Goal: Obtain resource: Download file/media

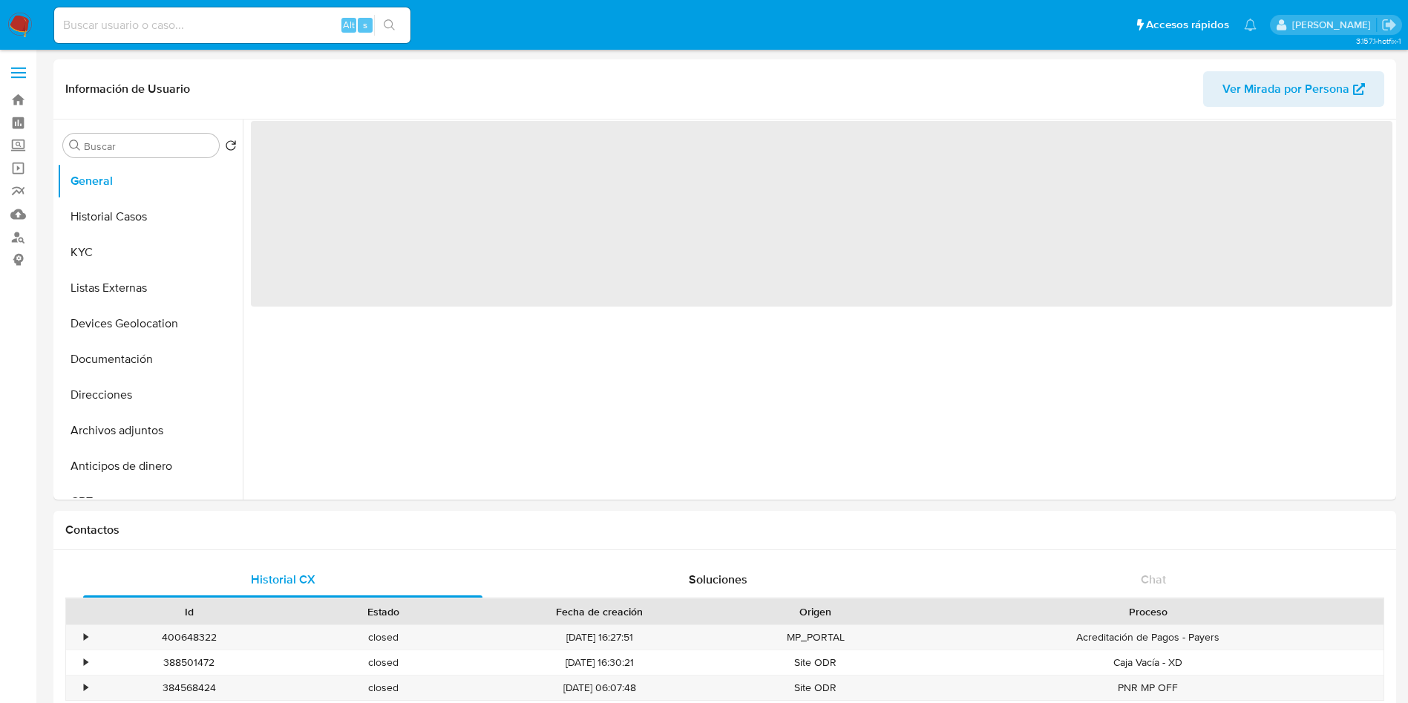
click at [284, 27] on input at bounding box center [232, 25] width 356 height 19
paste input "1686029966"
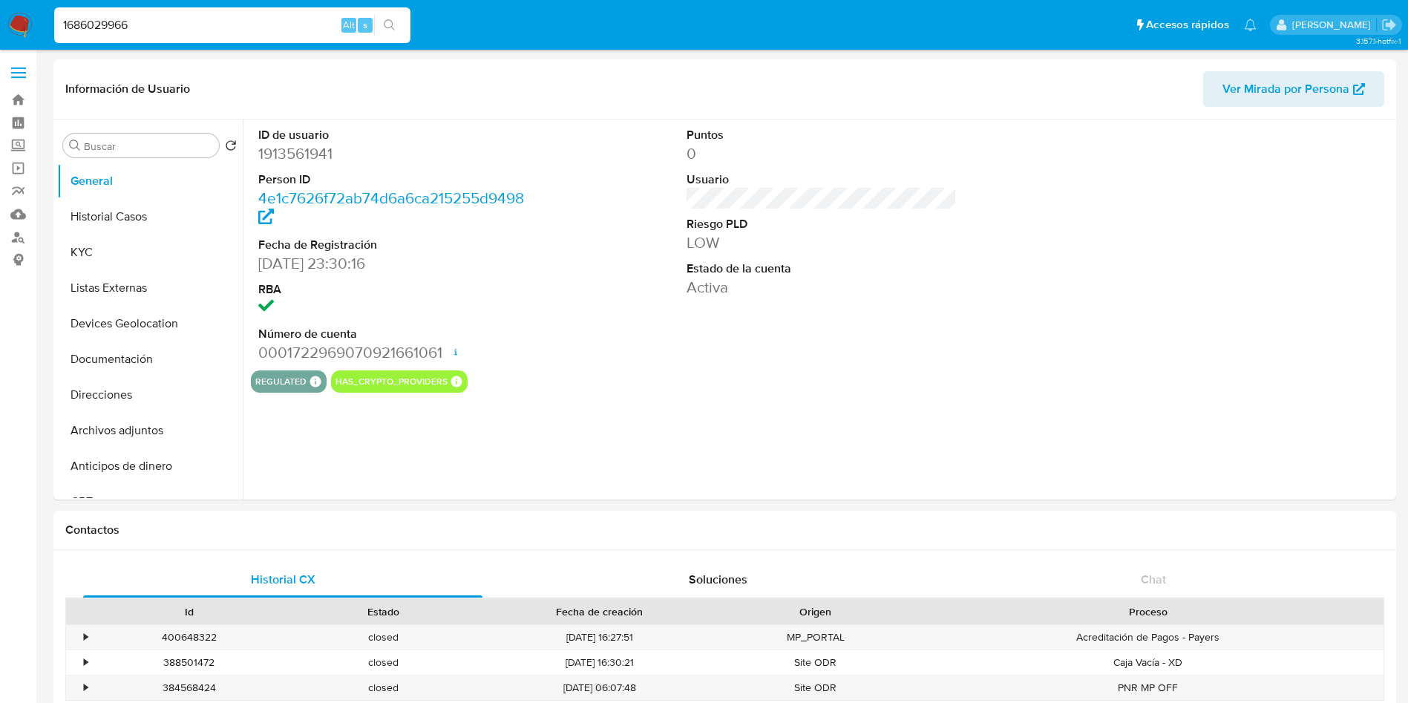
type input "1686029966"
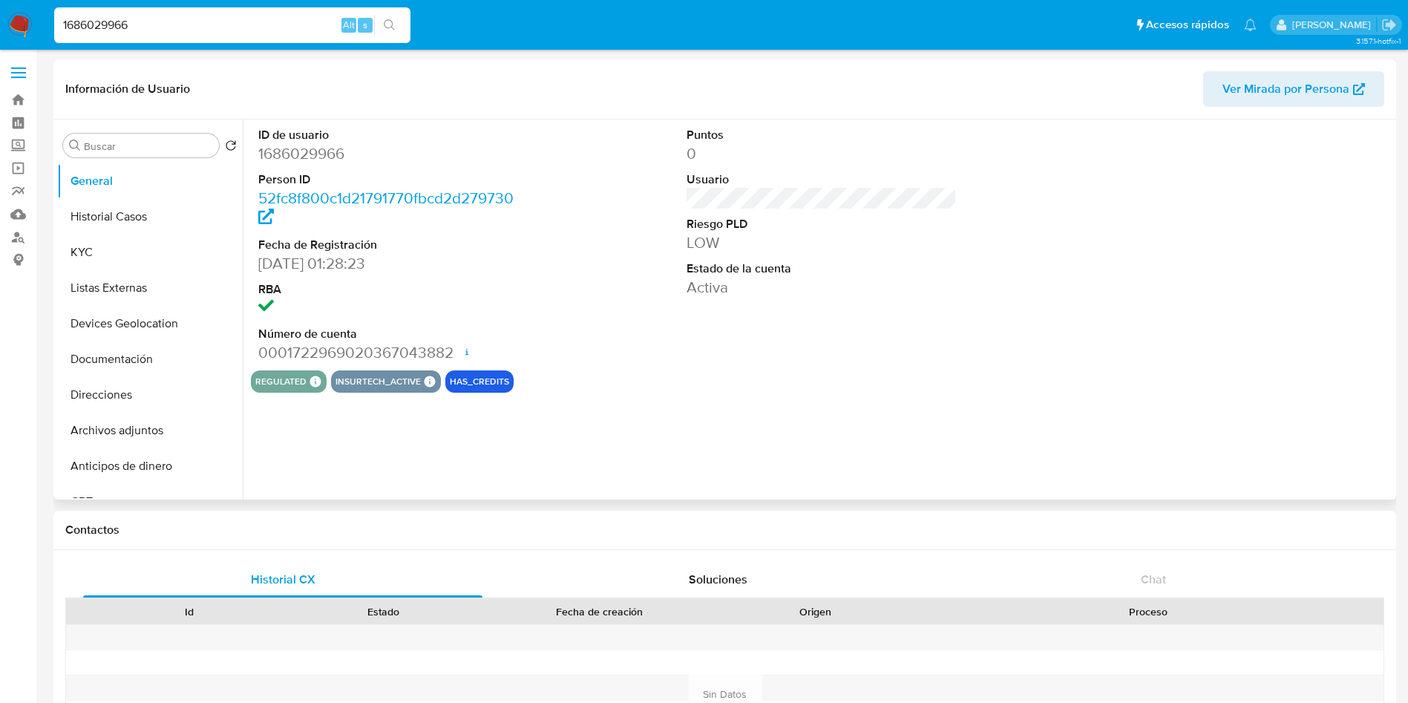
select select "10"
click at [127, 208] on button "Historial Casos" at bounding box center [144, 217] width 174 height 36
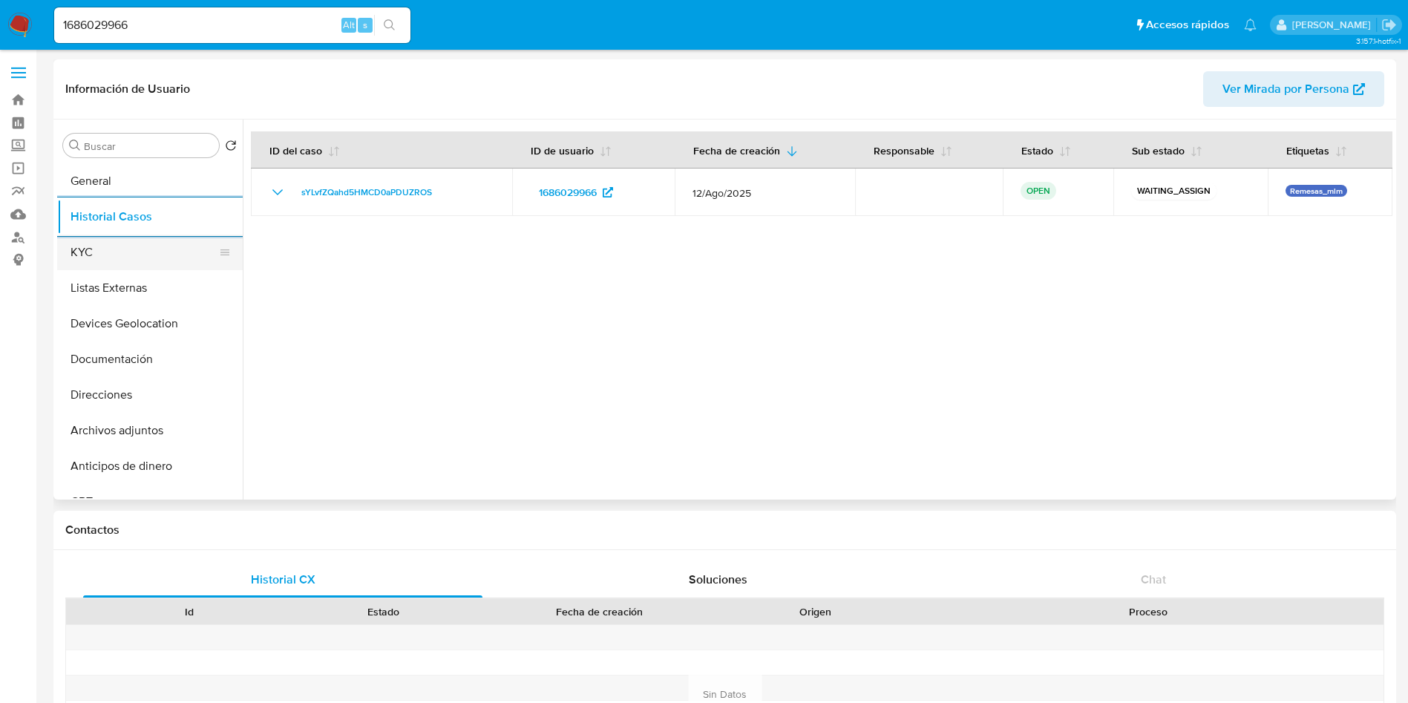
click at [122, 264] on button "KYC" at bounding box center [144, 253] width 174 height 36
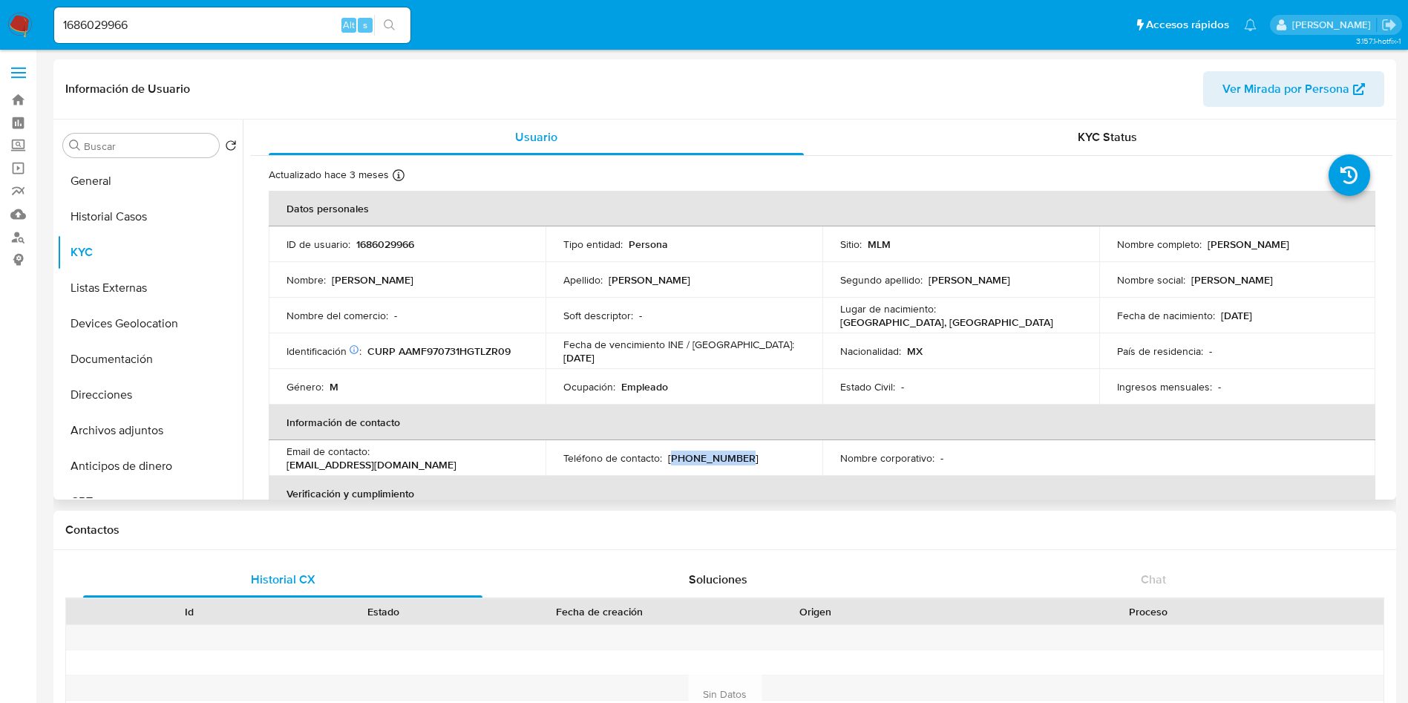
drag, startPoint x: 743, startPoint y: 454, endPoint x: 671, endPoint y: 459, distance: 72.2
click at [671, 459] on div "Teléfono de contacto : (81) 48003092" at bounding box center [683, 457] width 241 height 13
copy p "81) 48003092"
drag, startPoint x: 513, startPoint y: 458, endPoint x: 373, endPoint y: 457, distance: 139.6
click at [373, 457] on div "Email de contacto : alvaradojose123@yahoo.com" at bounding box center [407, 458] width 241 height 27
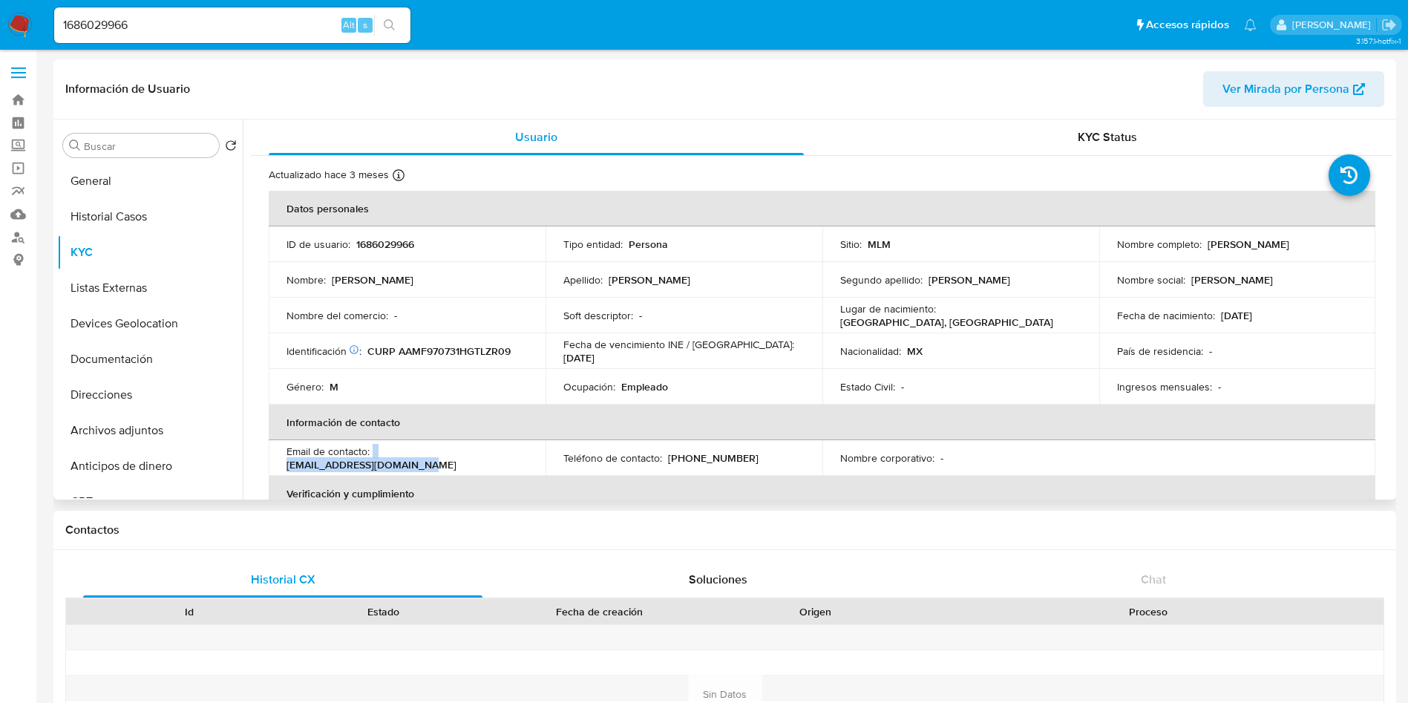
copy div "alvaradojose123@yahoo.com"
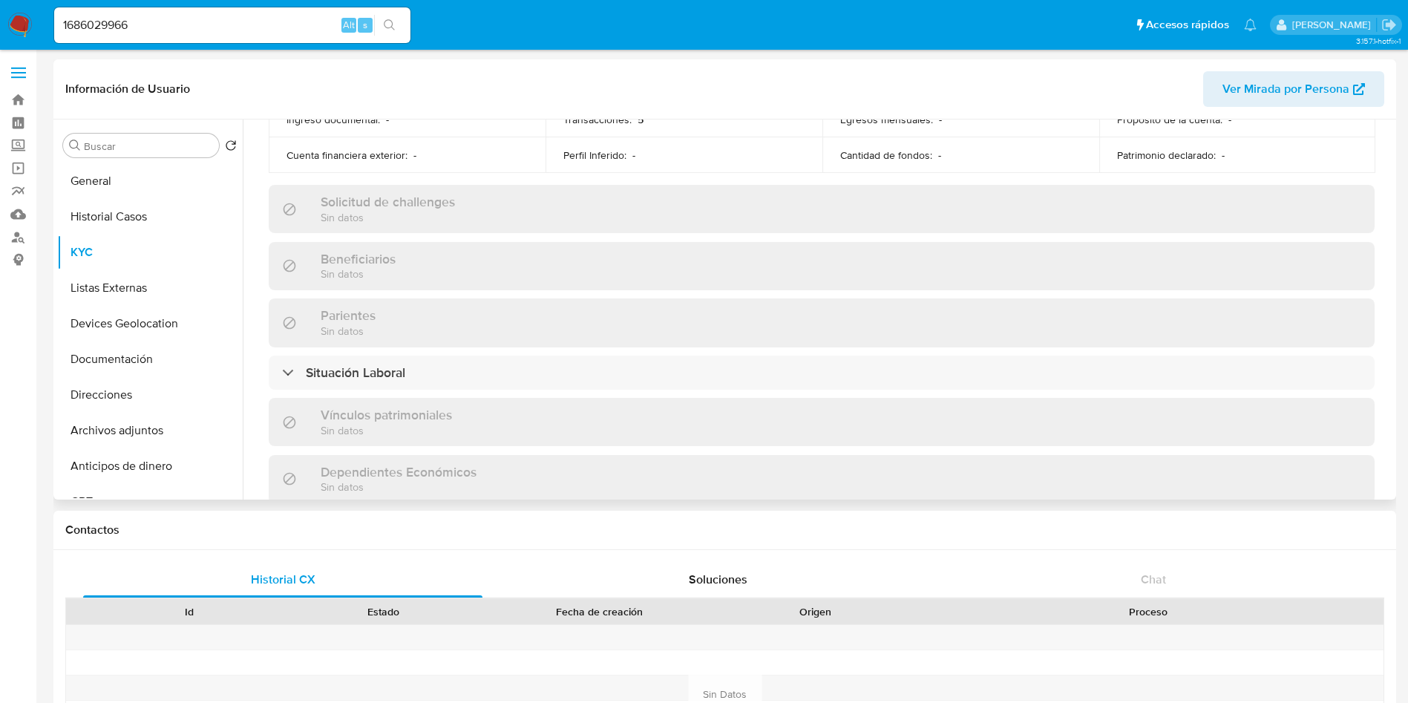
scroll to position [675, 0]
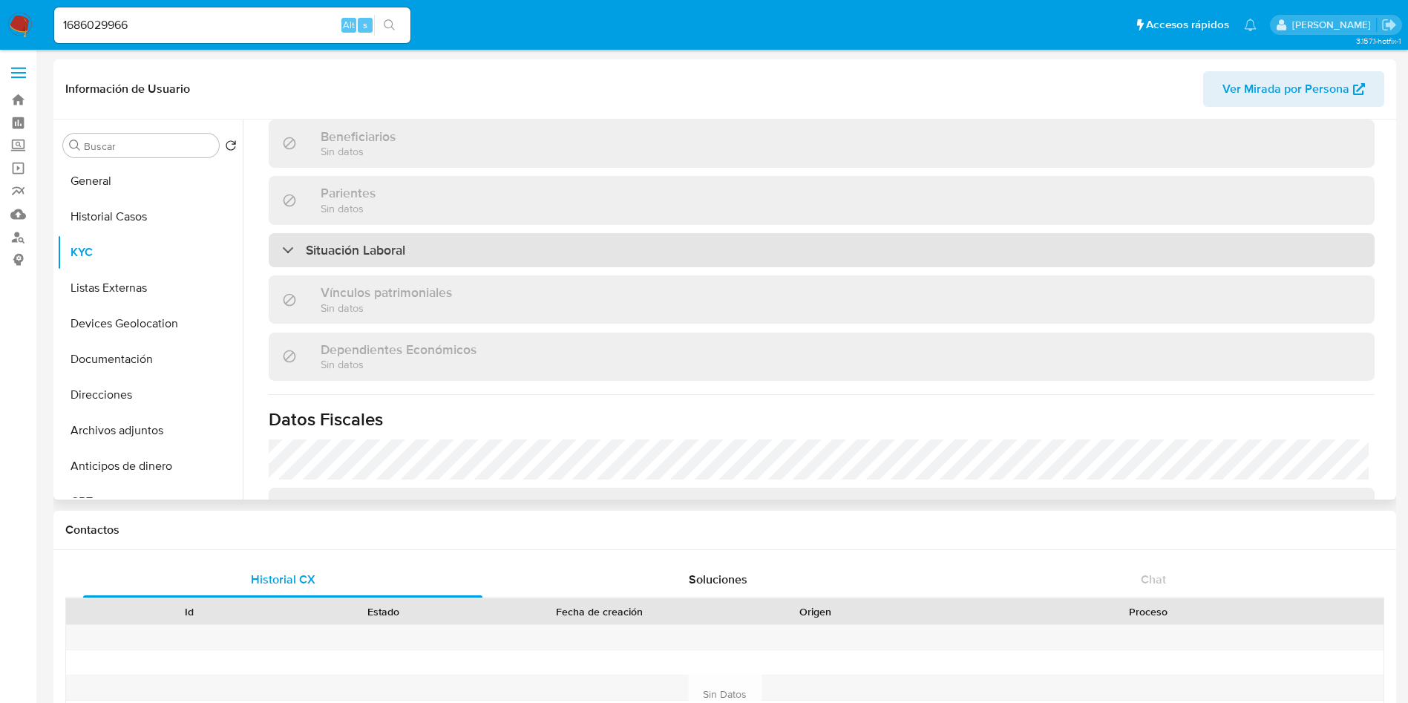
click at [537, 246] on div "Situación Laboral" at bounding box center [822, 250] width 1106 height 34
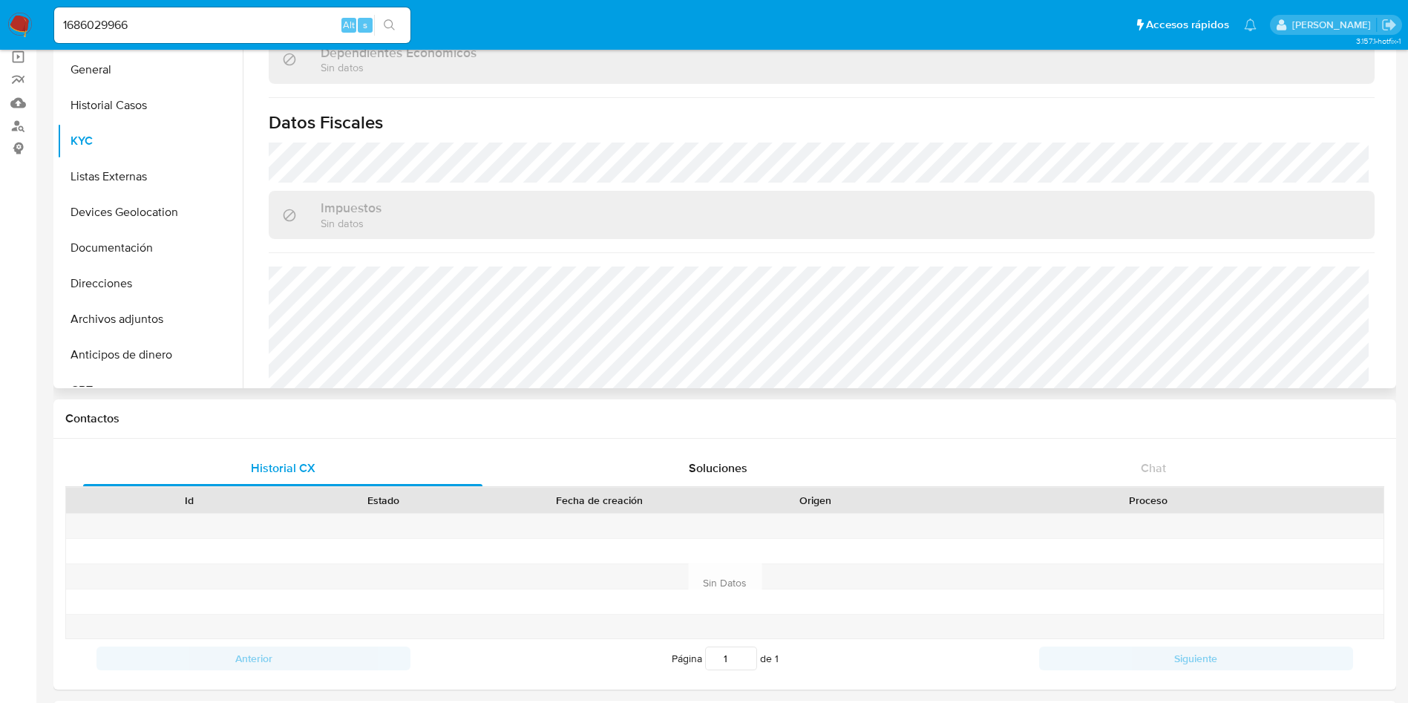
scroll to position [1120, 0]
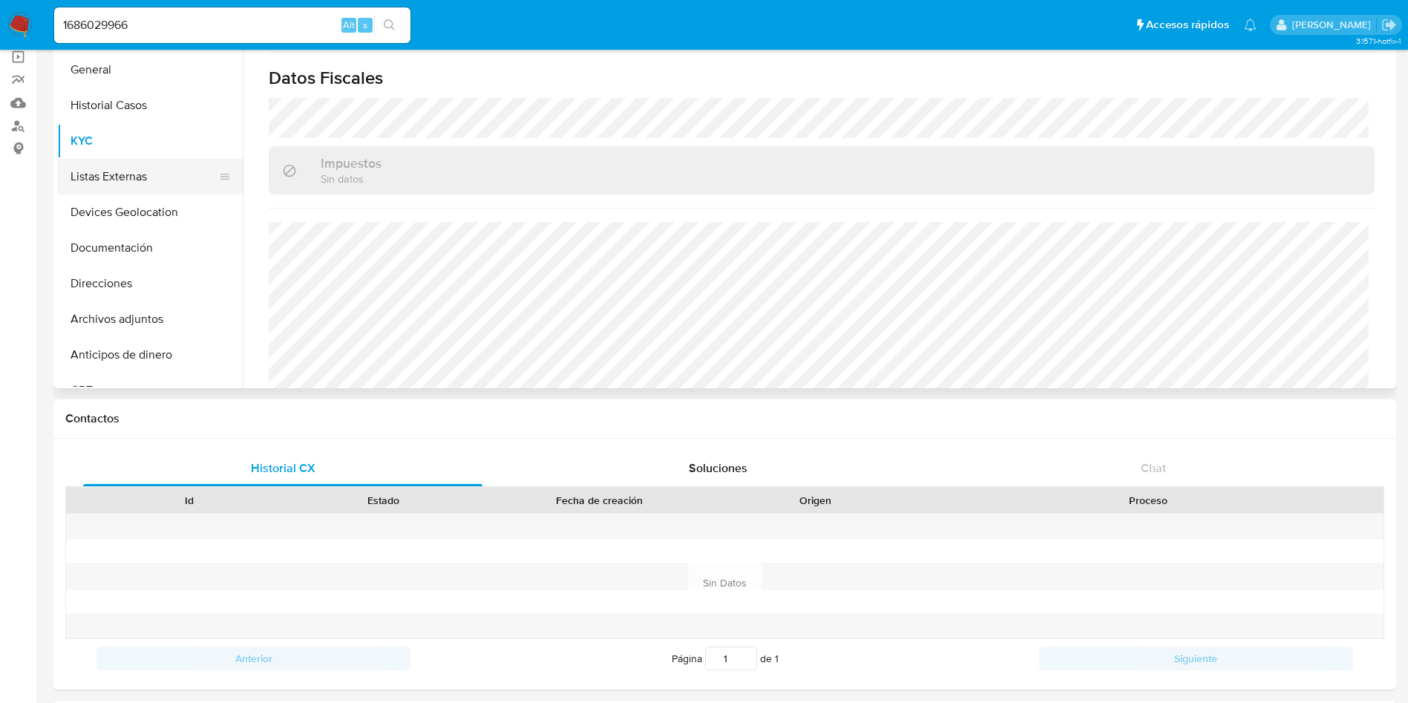
click at [114, 186] on button "Listas Externas" at bounding box center [144, 177] width 174 height 36
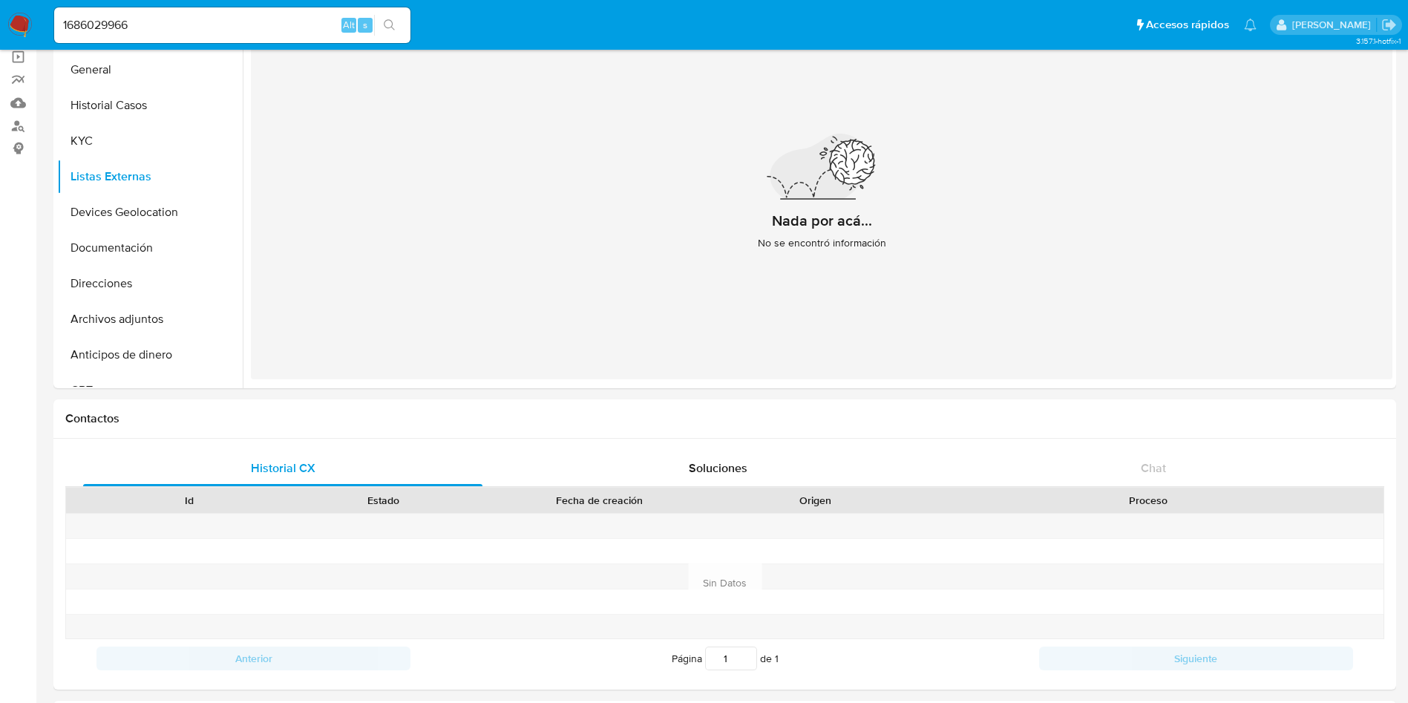
scroll to position [0, 0]
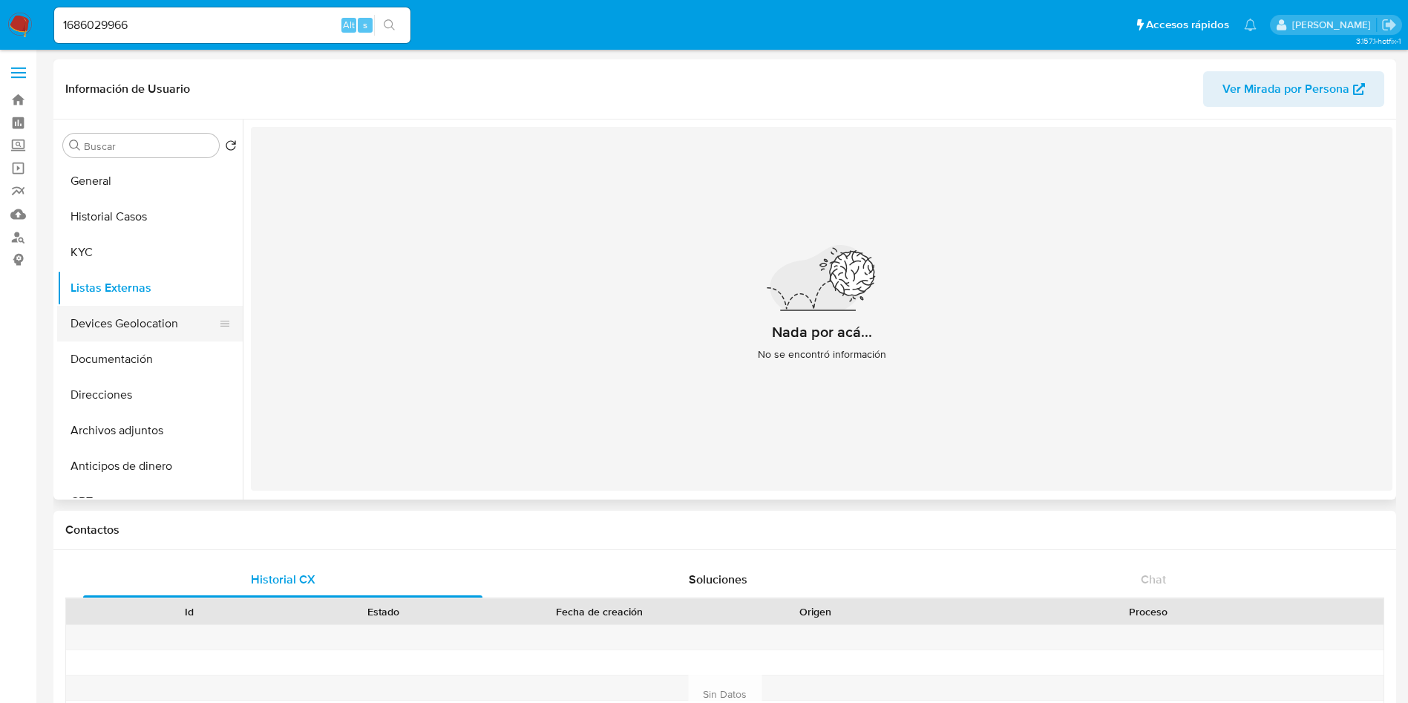
click at [190, 324] on button "Devices Geolocation" at bounding box center [144, 324] width 174 height 36
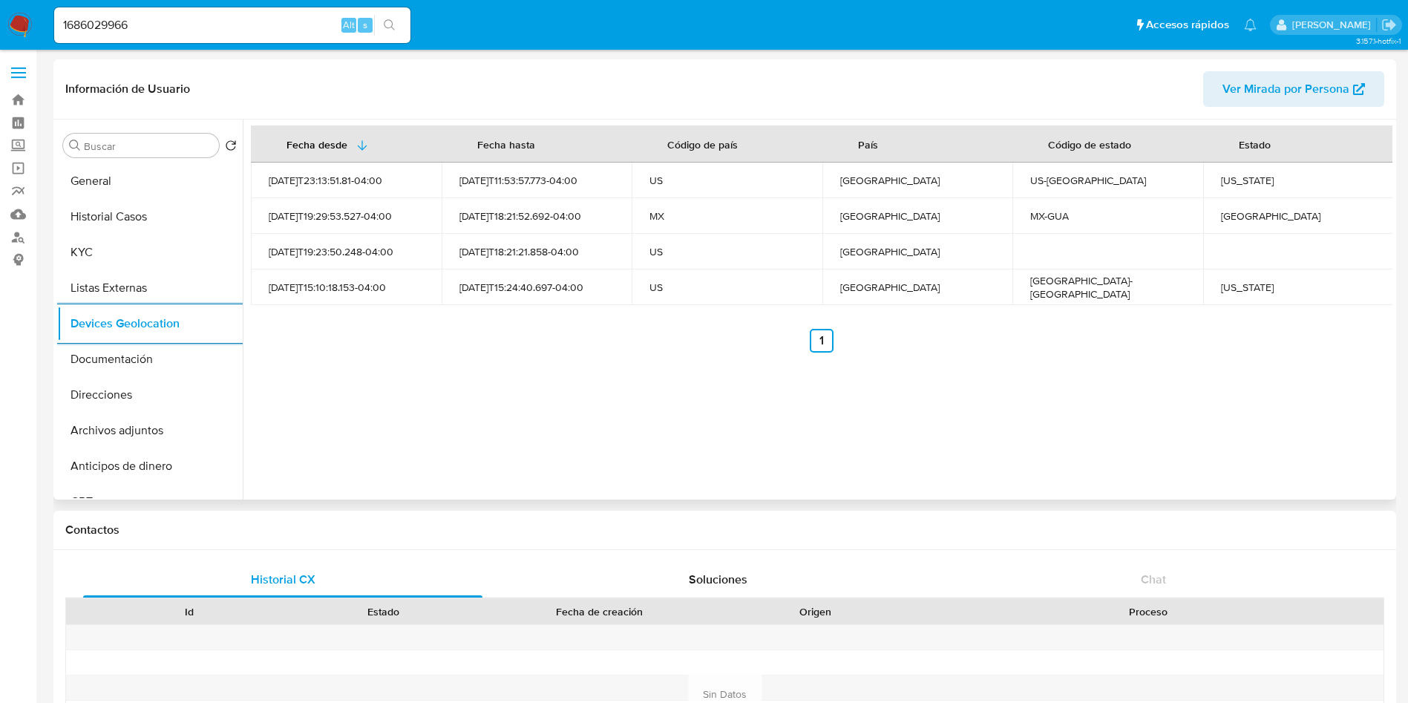
click at [1246, 169] on td "[US_STATE]" at bounding box center [1298, 181] width 191 height 36
copy div "[US_STATE]"
click at [1248, 215] on div "[GEOGRAPHIC_DATA]" at bounding box center [1298, 215] width 155 height 13
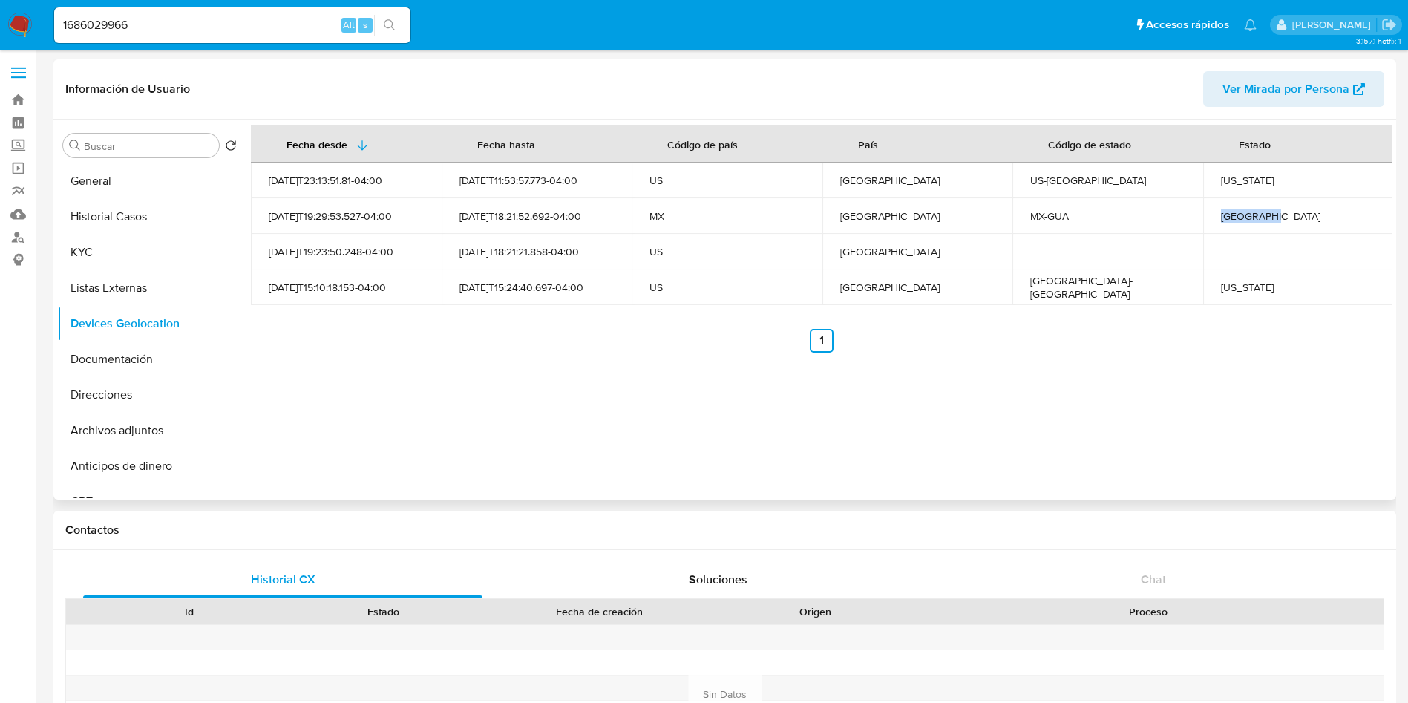
copy div "[GEOGRAPHIC_DATA]"
click at [1221, 287] on div "Texas" at bounding box center [1298, 287] width 155 height 13
copy div "T"
click at [1230, 290] on div "Texas" at bounding box center [1298, 287] width 155 height 13
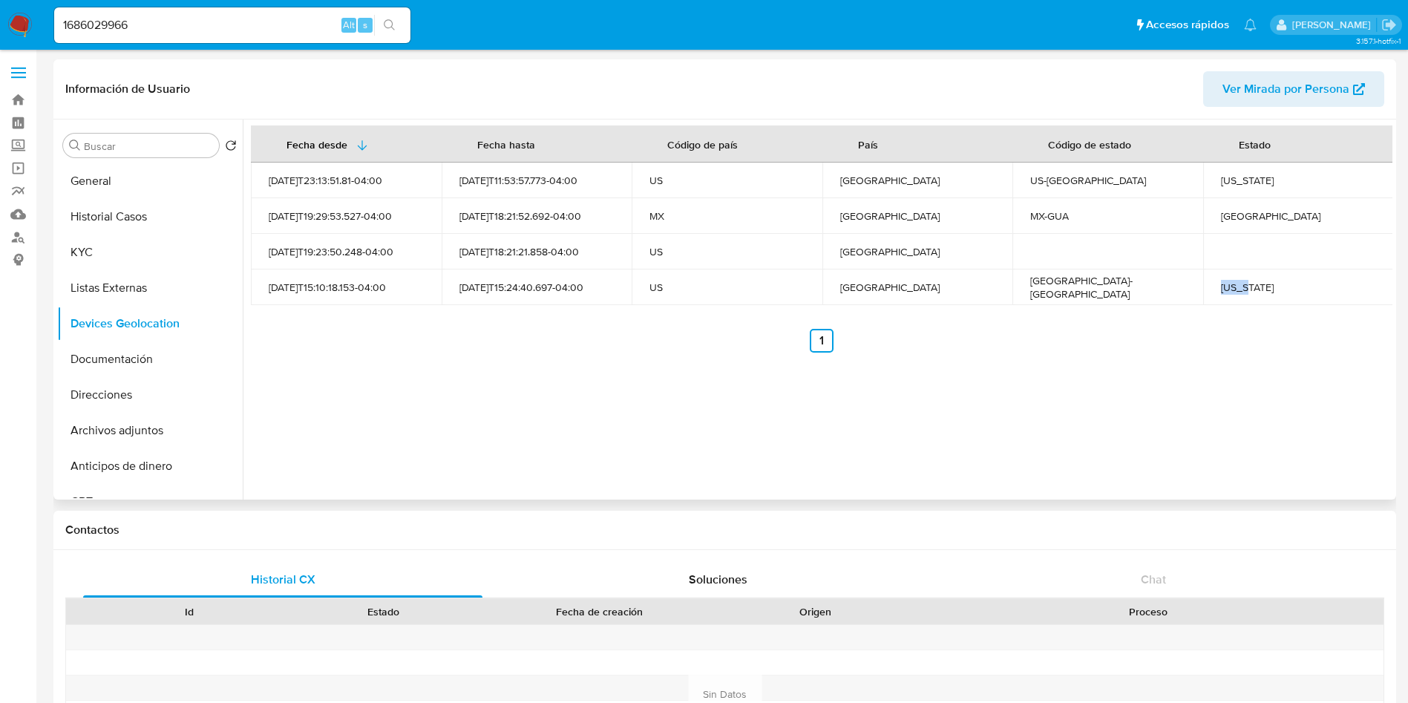
click at [1230, 290] on div "Texas" at bounding box center [1298, 287] width 155 height 13
copy div "Texas"
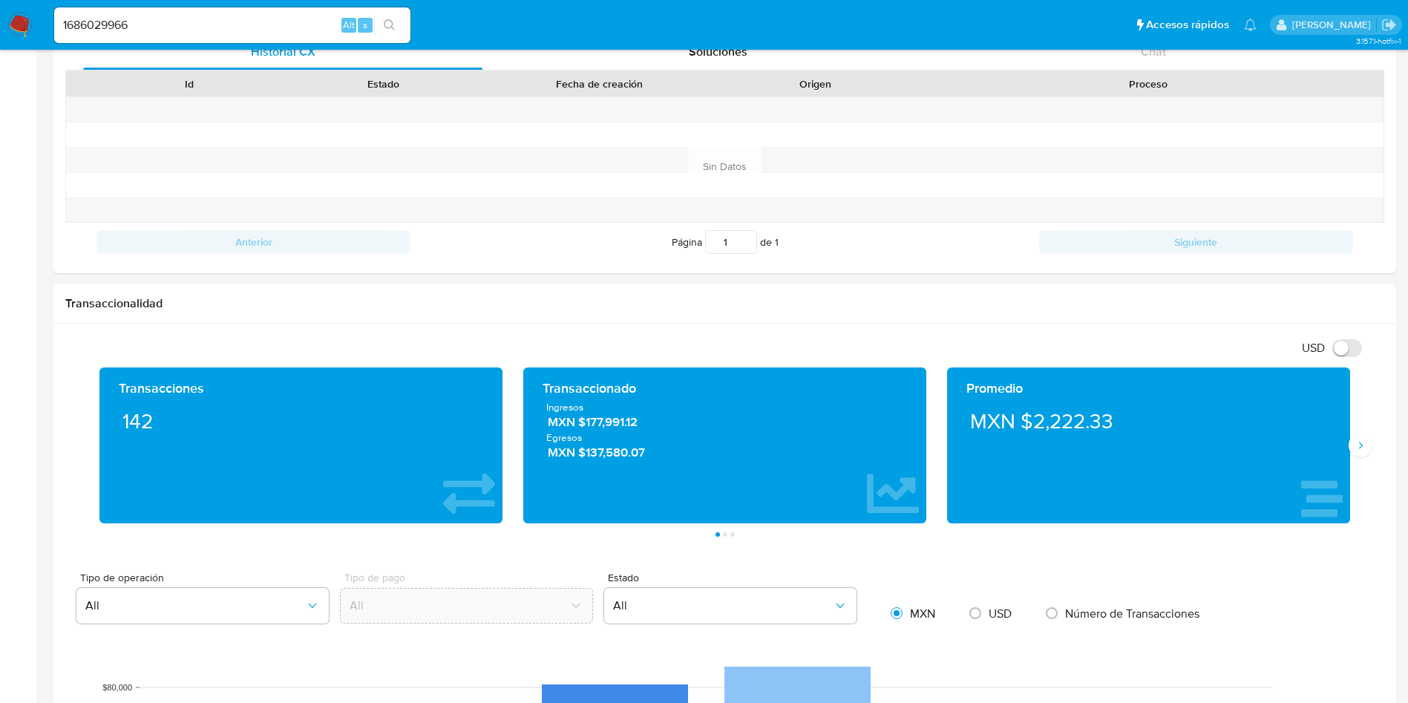
scroll to position [557, 0]
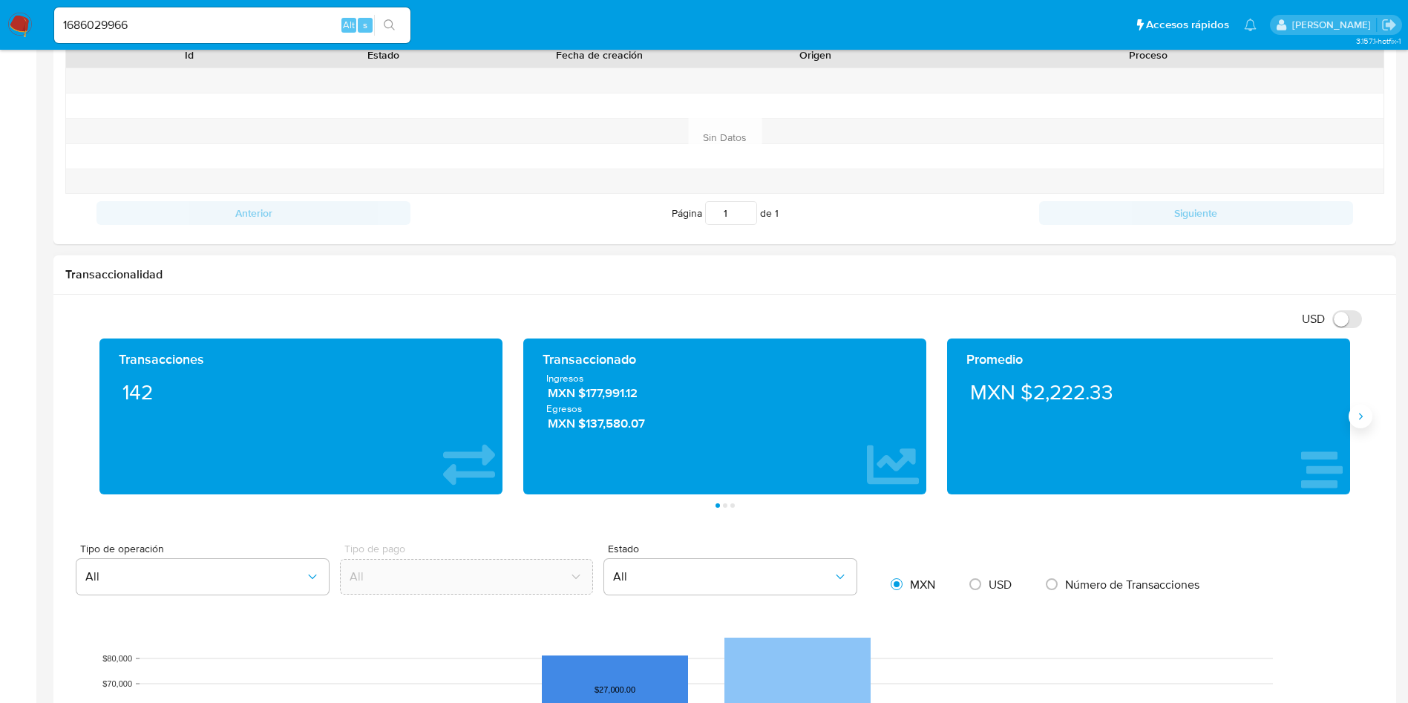
click at [1357, 418] on icon "Siguiente" at bounding box center [1361, 416] width 12 height 12
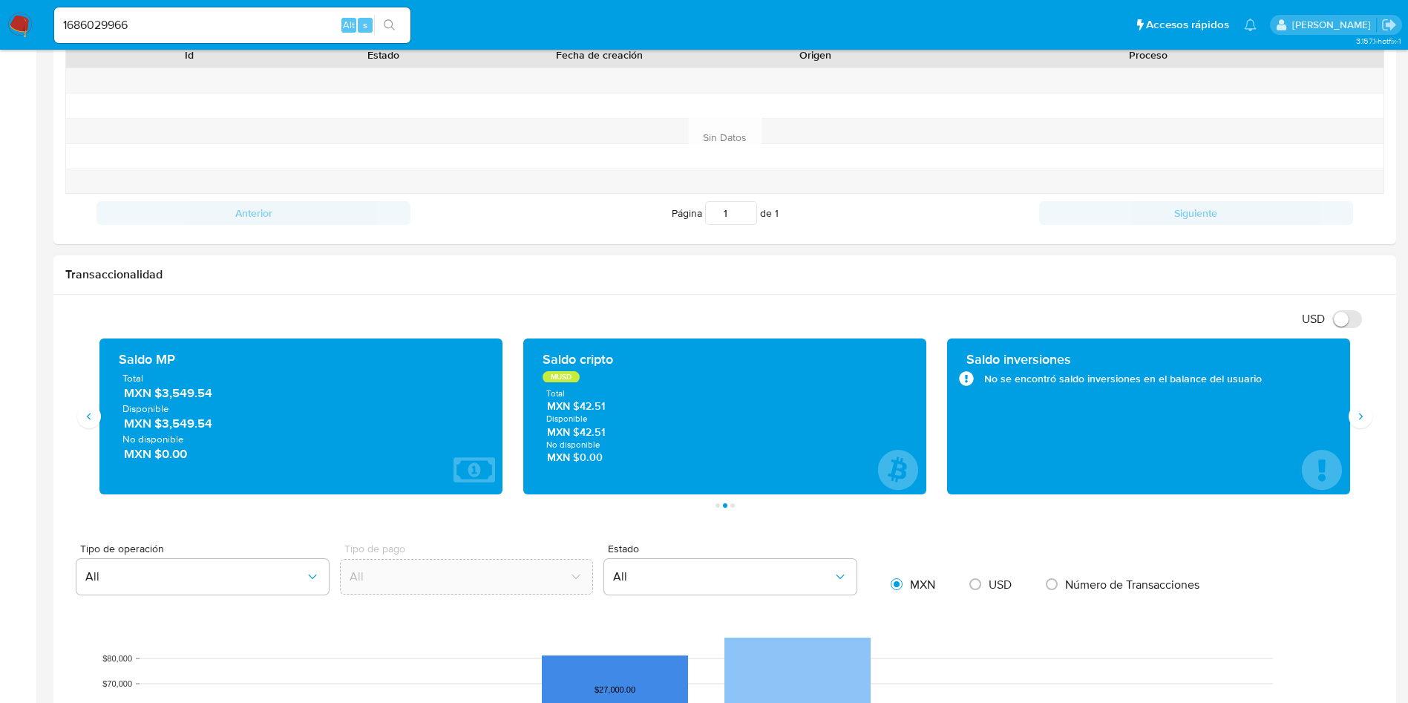
drag, startPoint x: 221, startPoint y: 398, endPoint x: 161, endPoint y: 393, distance: 60.3
click at [161, 393] on span "MXN $3,549.54" at bounding box center [302, 393] width 356 height 17
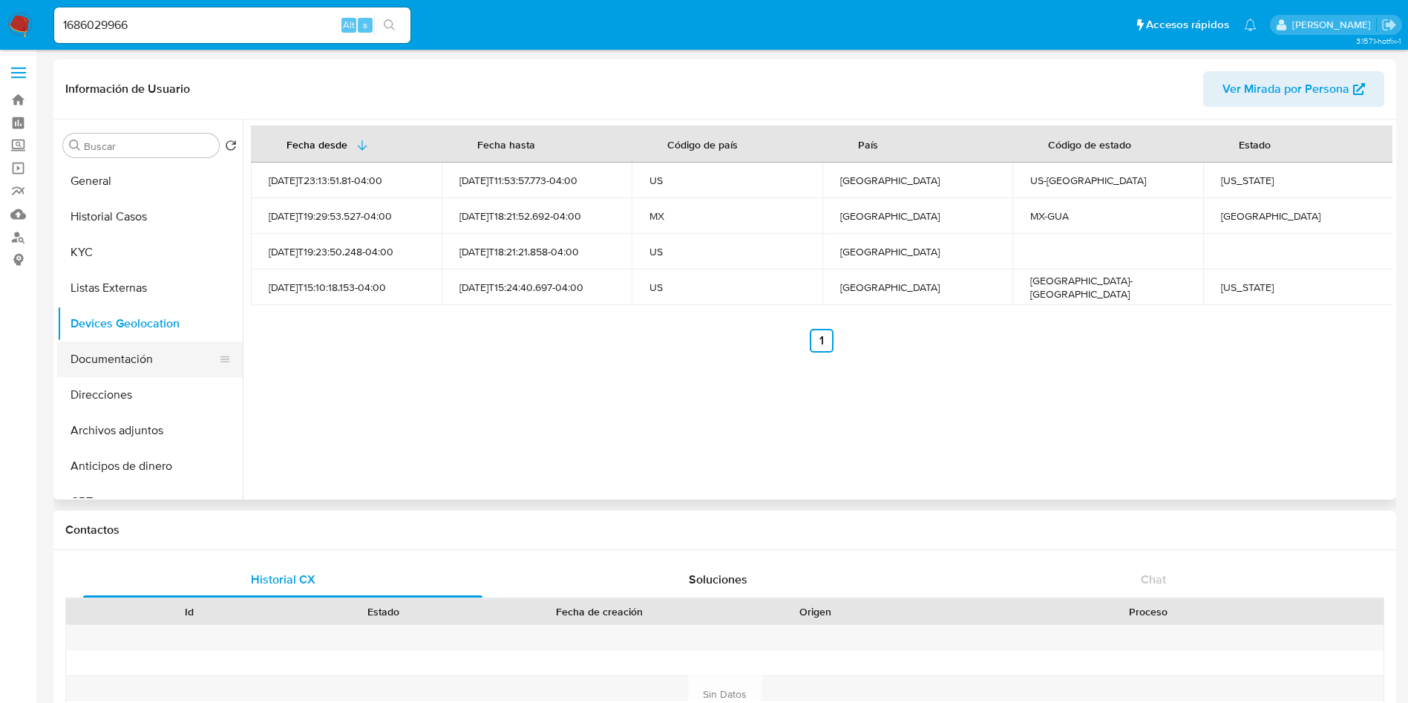
click at [120, 344] on button "Documentación" at bounding box center [144, 359] width 174 height 36
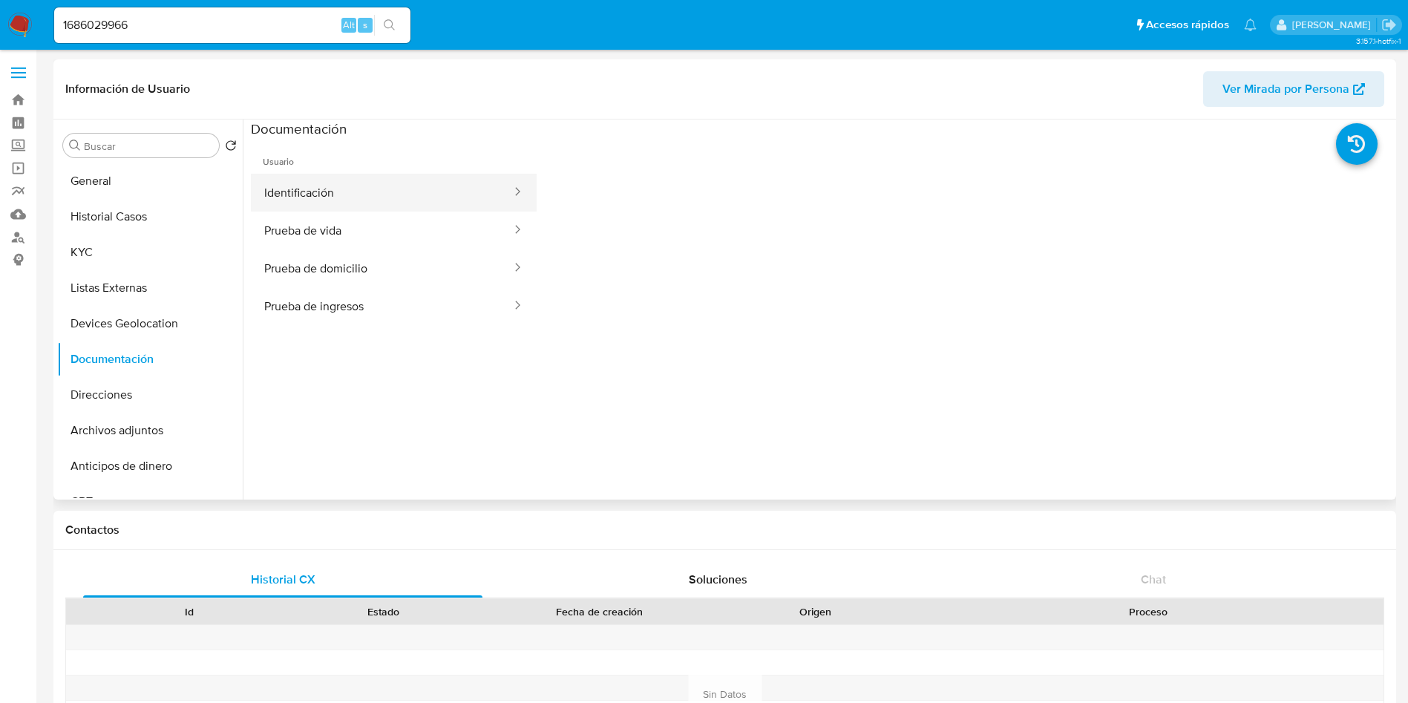
click at [365, 202] on button "Identificación" at bounding box center [382, 193] width 262 height 38
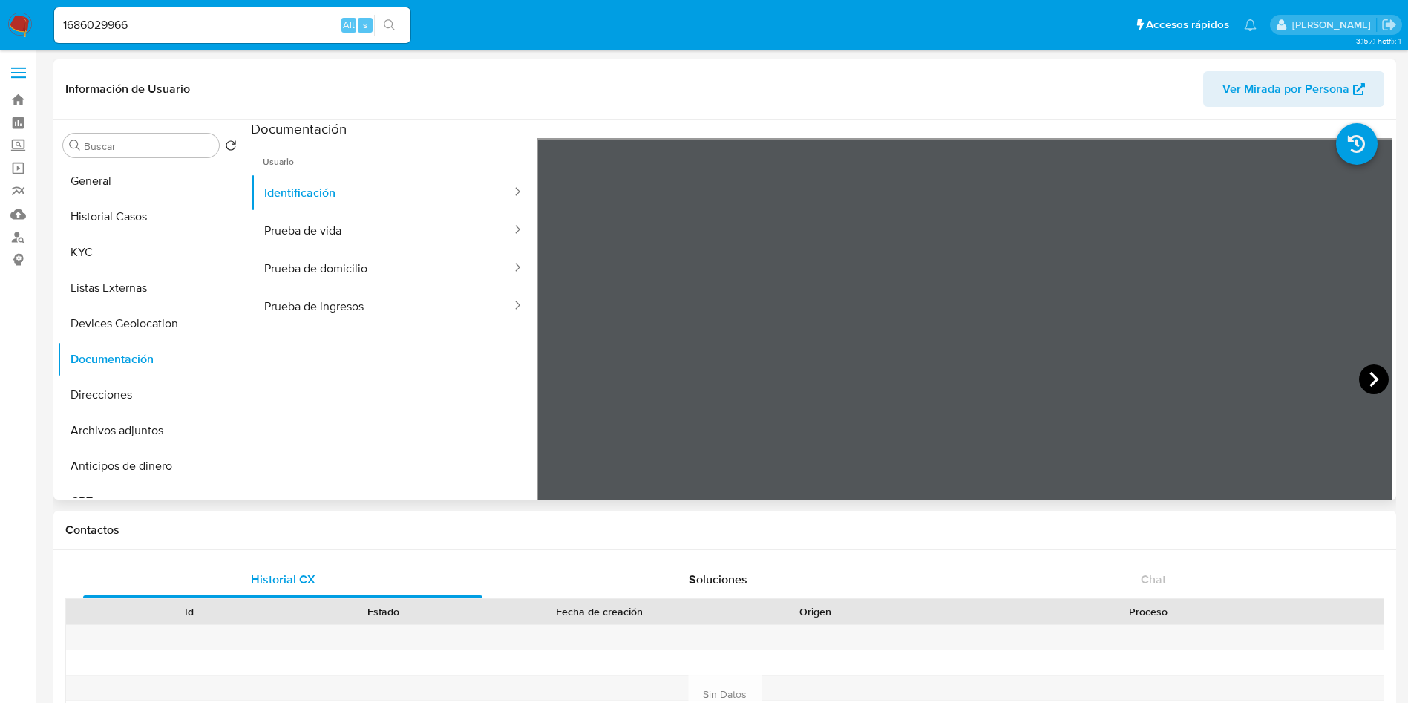
click at [1366, 378] on icon at bounding box center [1374, 379] width 30 height 30
click at [381, 241] on button "Prueba de vida" at bounding box center [382, 231] width 262 height 38
click at [361, 255] on button "Prueba de domicilio" at bounding box center [382, 268] width 262 height 38
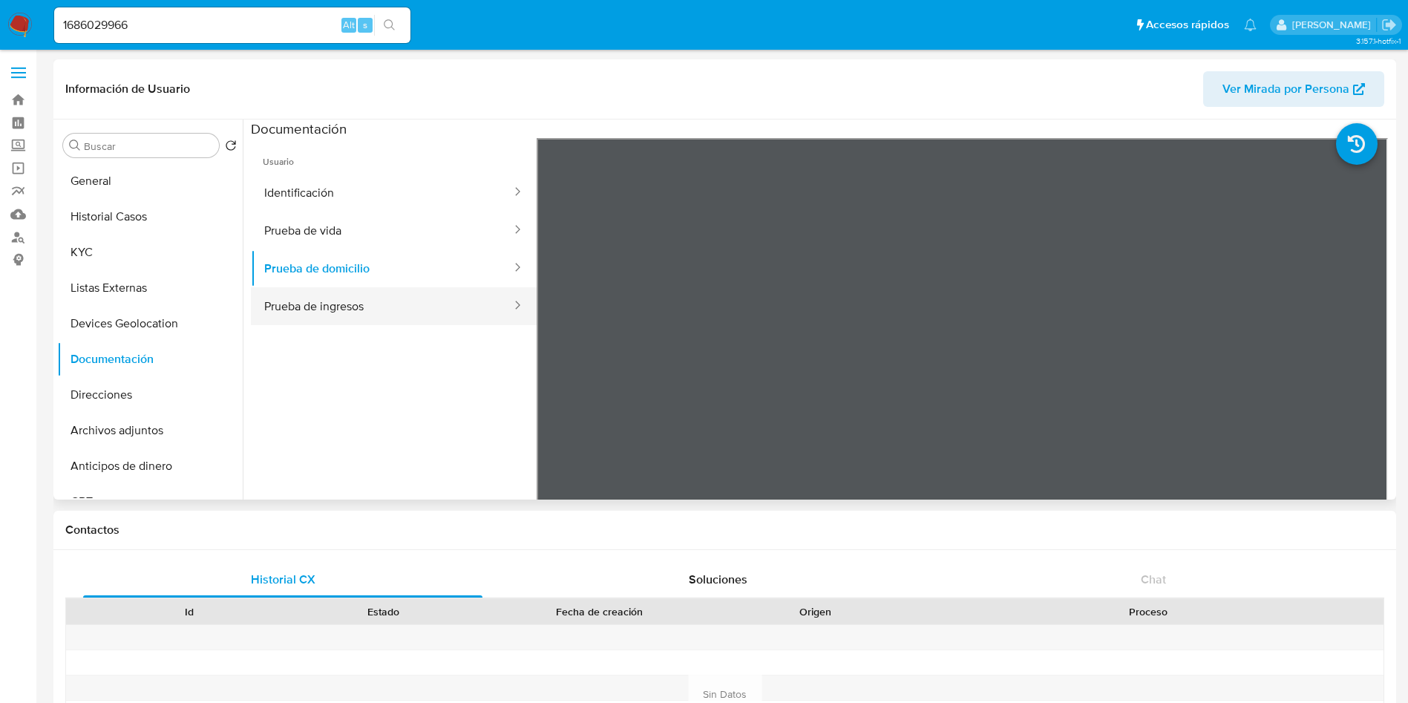
click at [384, 313] on button "Prueba de ingresos" at bounding box center [382, 306] width 262 height 38
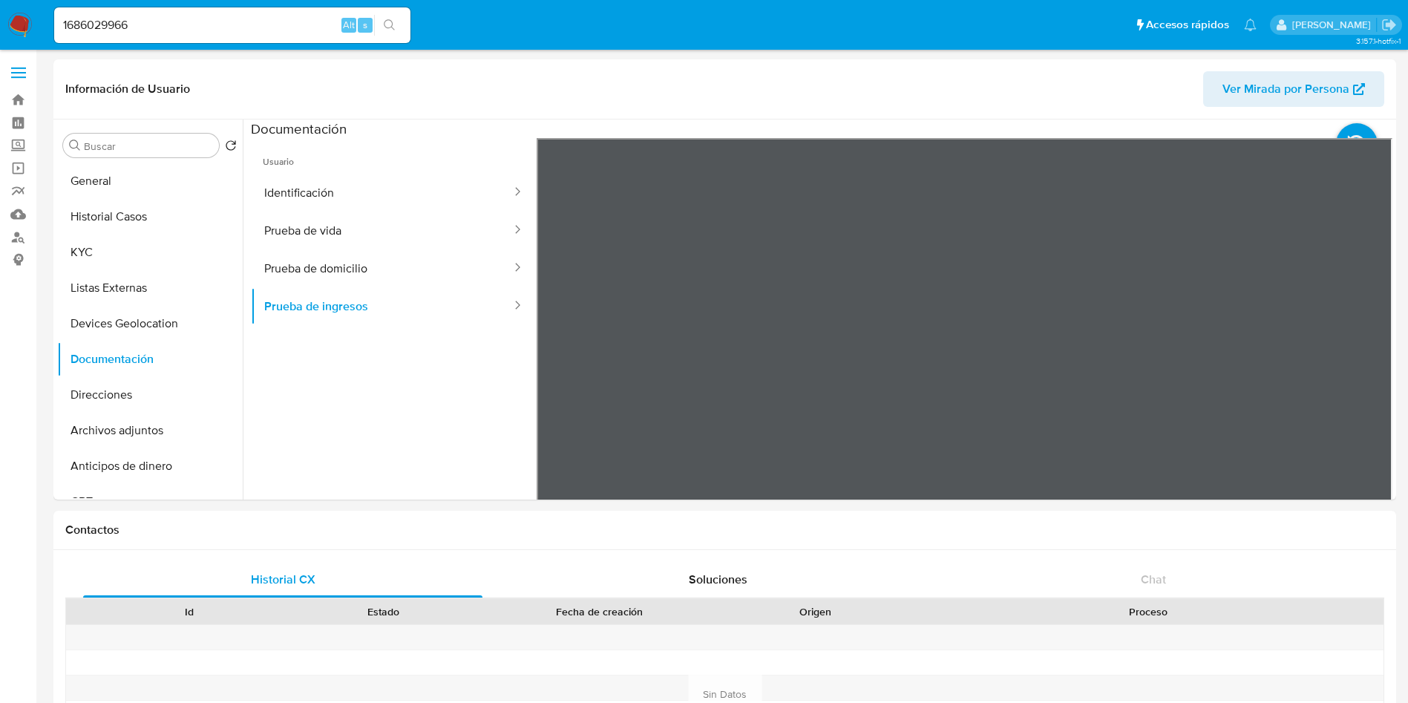
click at [944, 134] on section at bounding box center [822, 367] width 1142 height 494
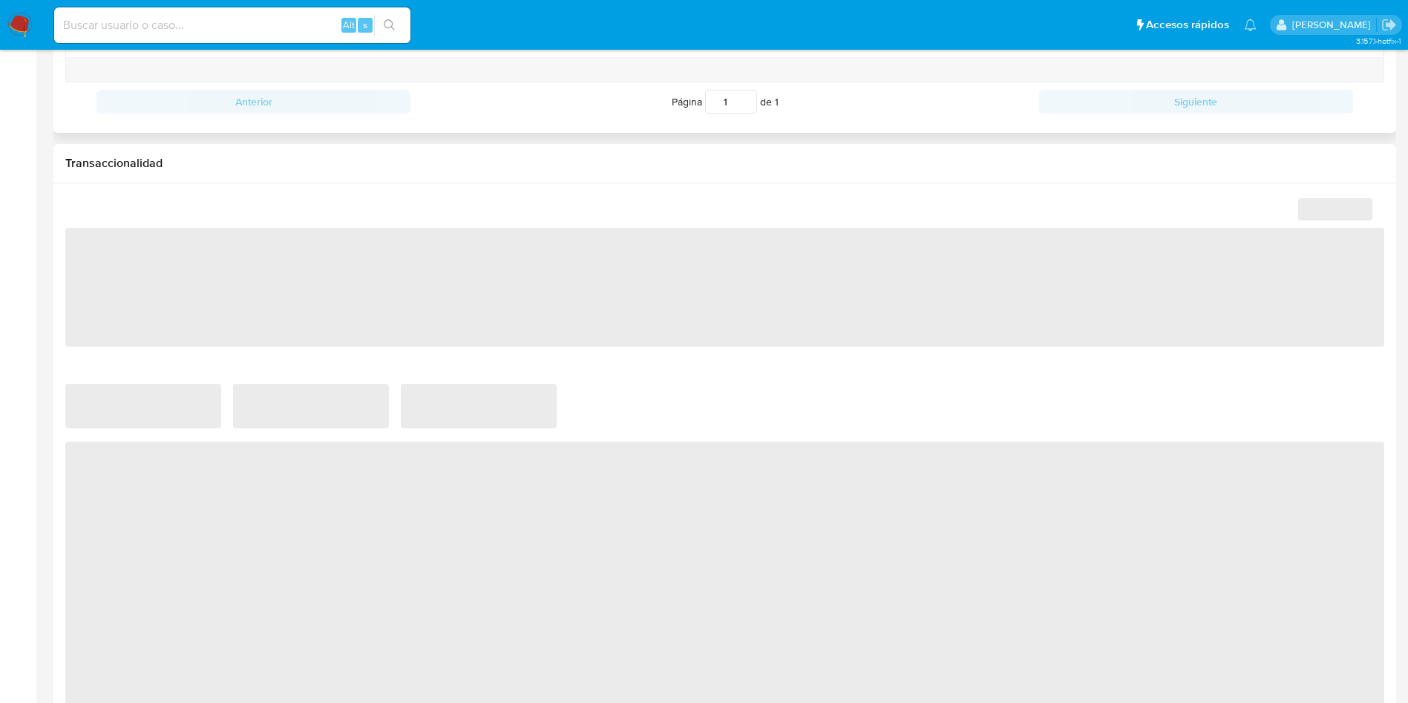
select select "10"
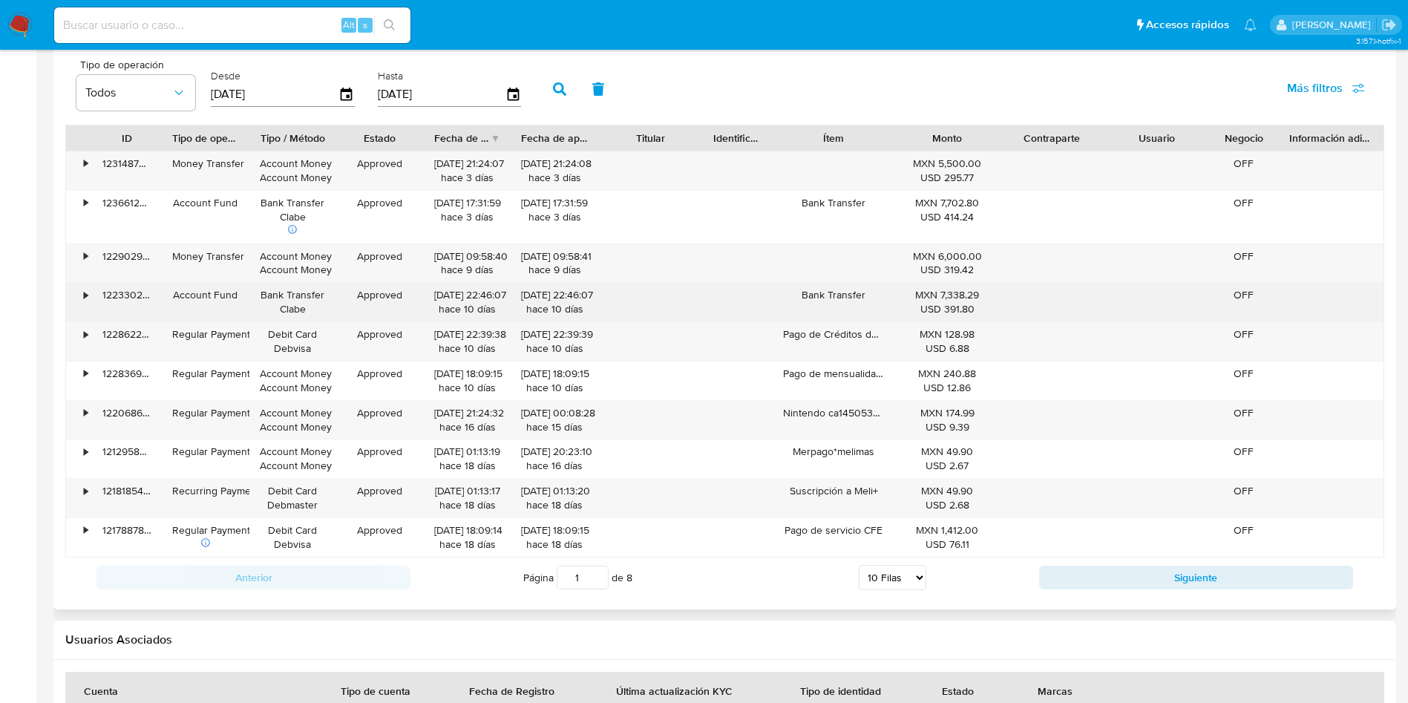
scroll to position [1225, 0]
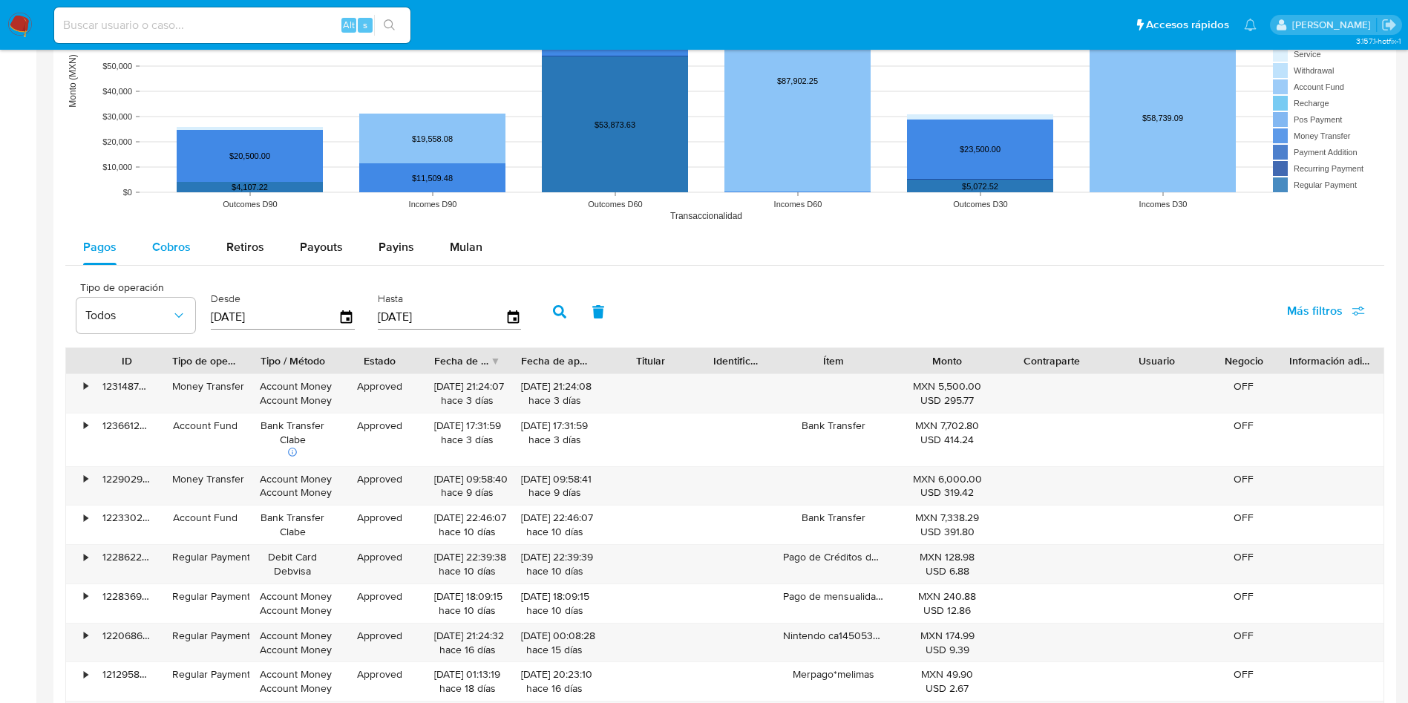
click at [171, 246] on span "Cobros" at bounding box center [171, 246] width 39 height 17
select select "10"
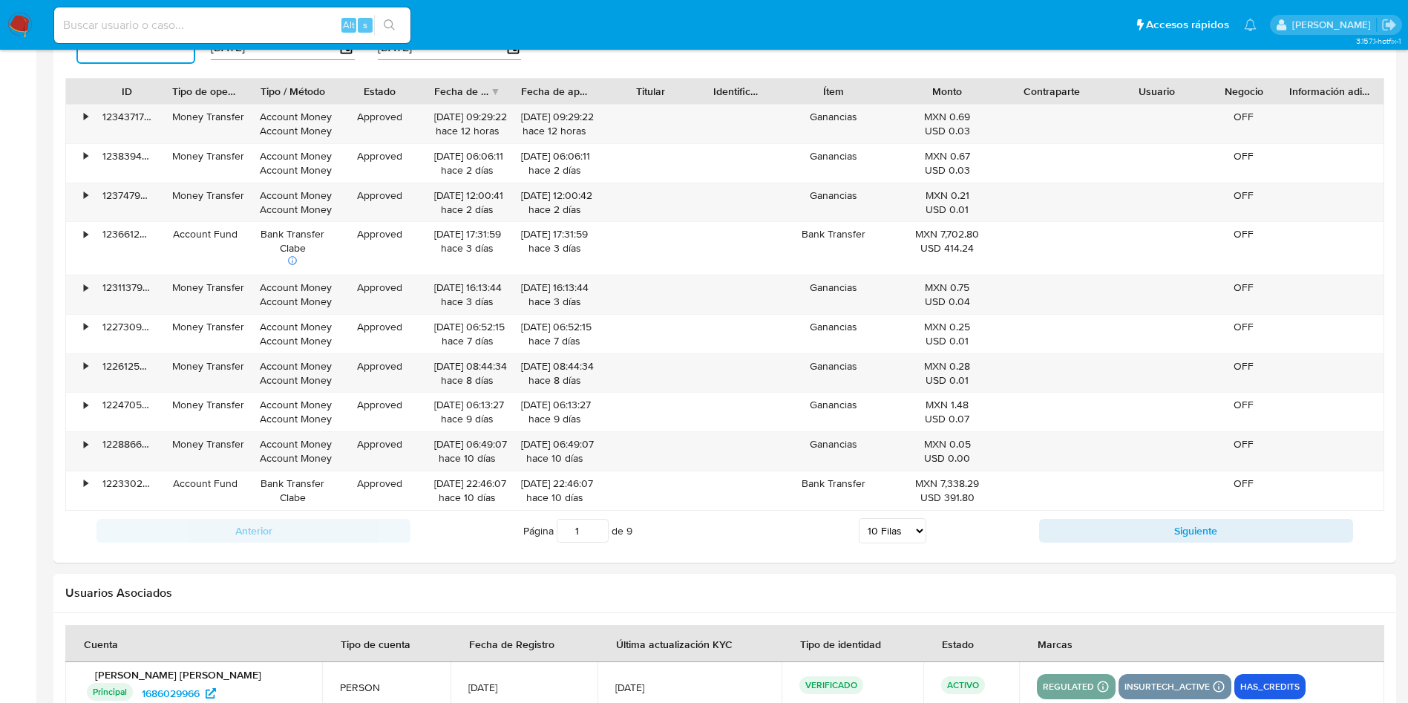
scroll to position [1559, 0]
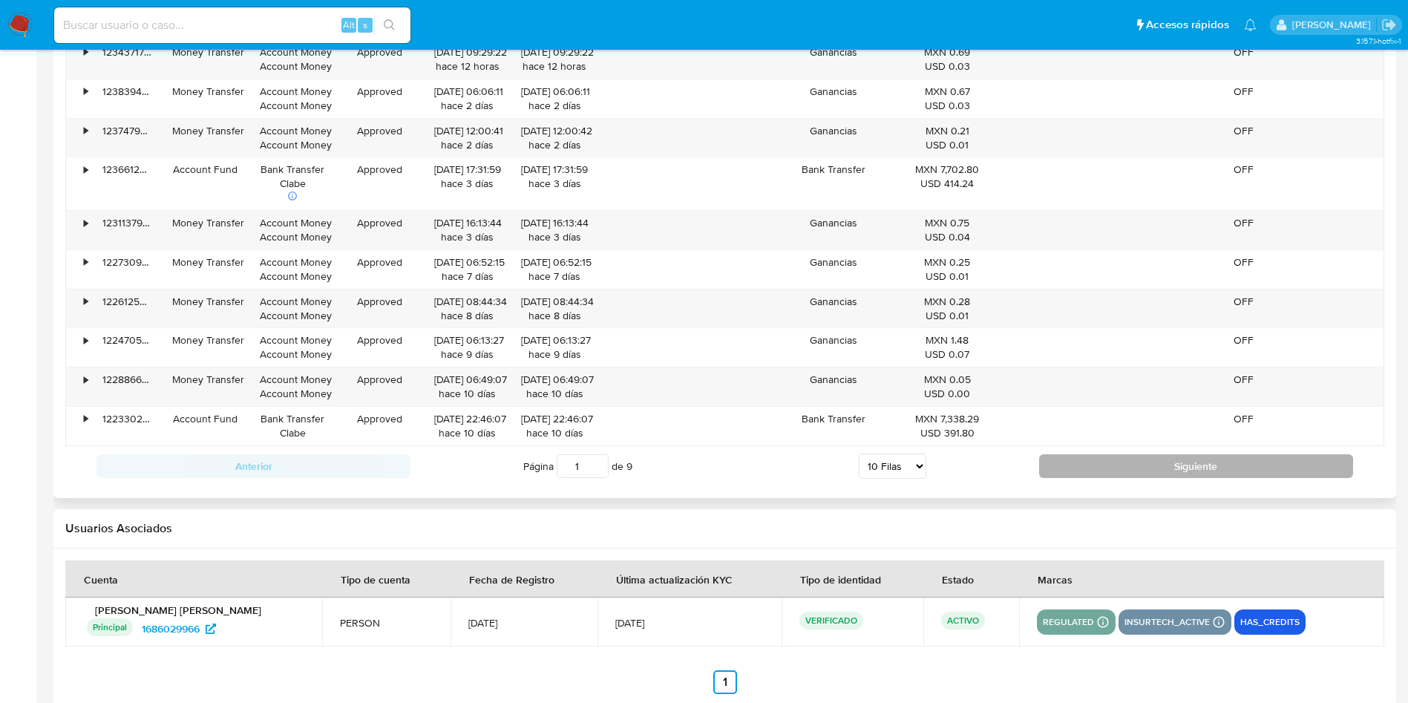
click at [1203, 475] on button "Siguiente" at bounding box center [1196, 466] width 314 height 24
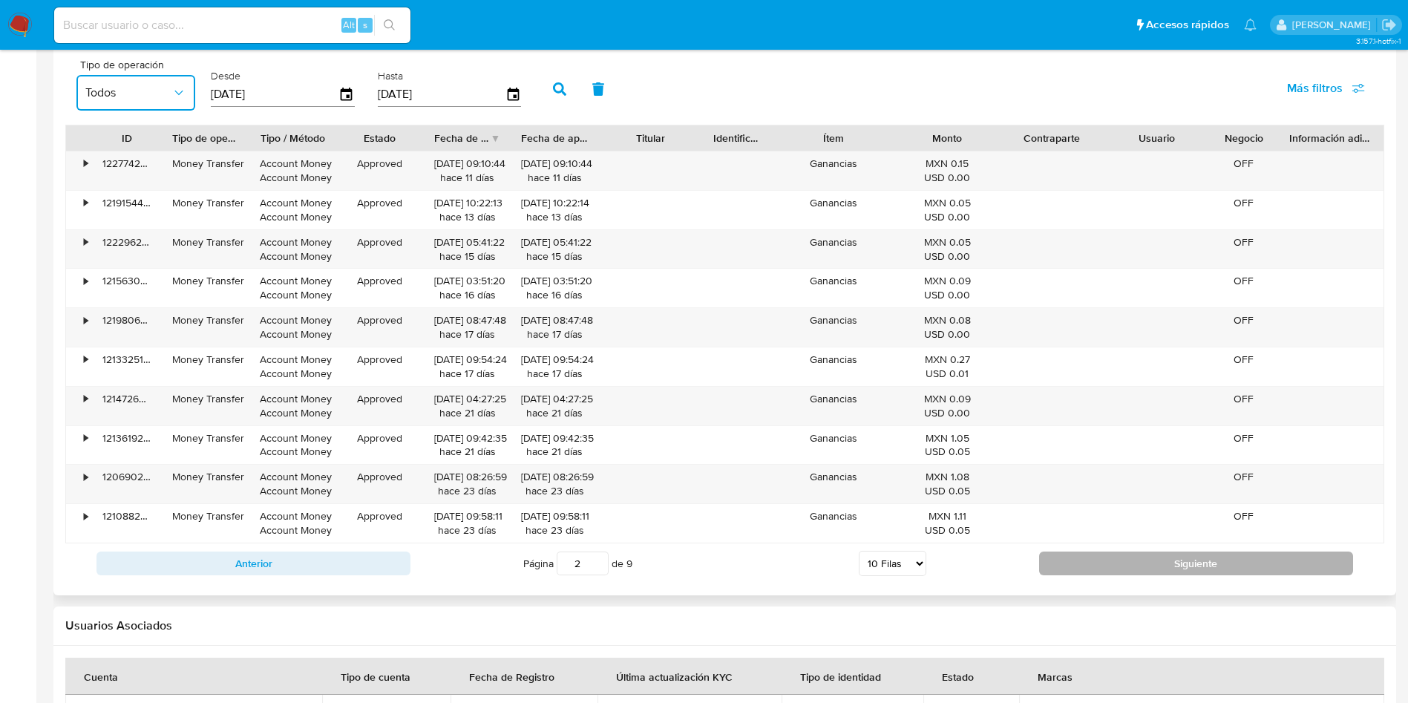
click at [1102, 556] on button "Siguiente" at bounding box center [1196, 564] width 314 height 24
type input "3"
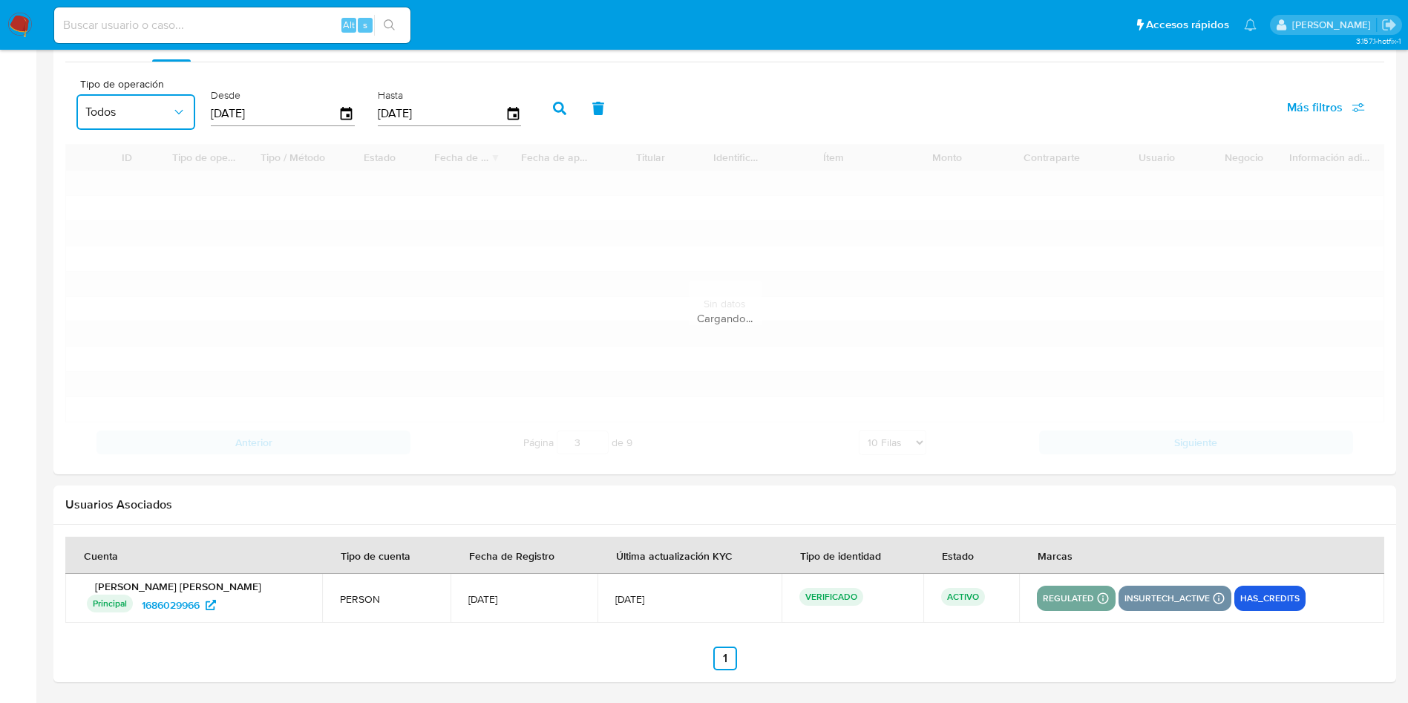
scroll to position [1448, 0]
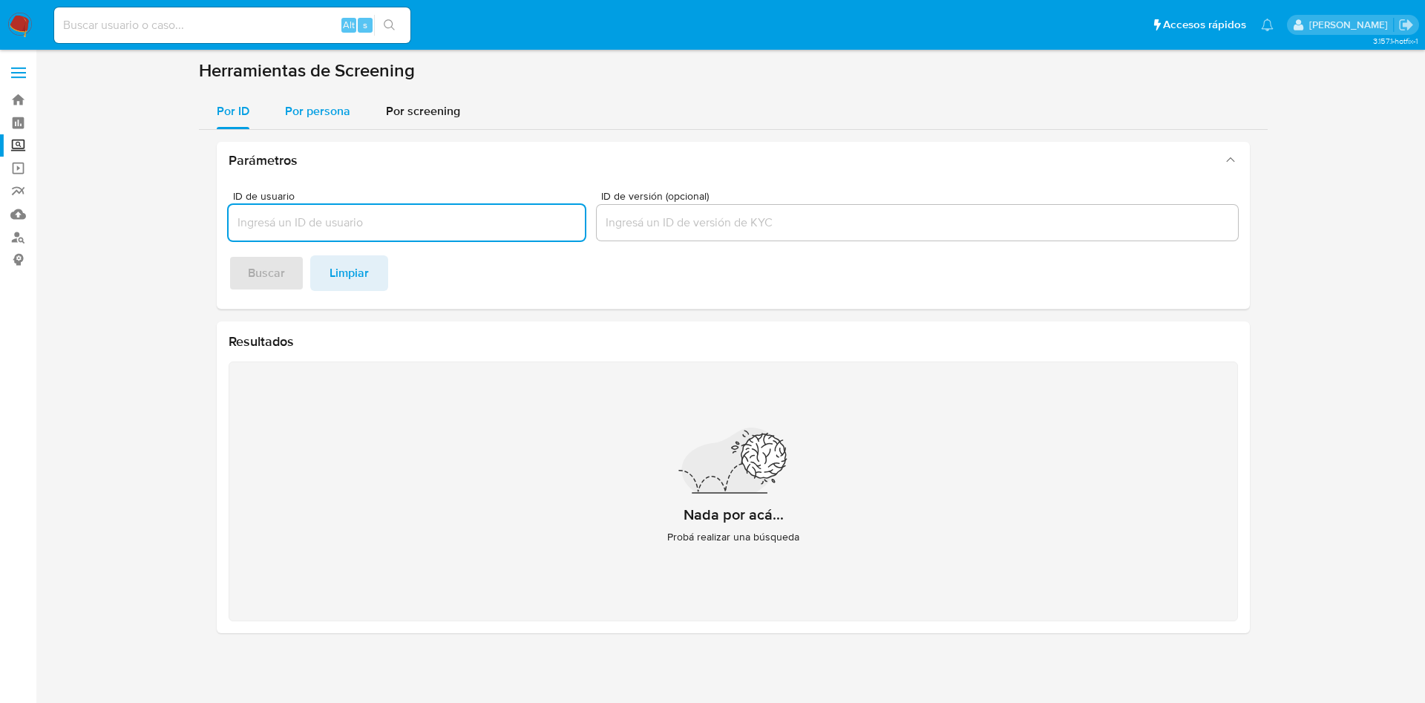
click at [322, 112] on span "Por persona" at bounding box center [317, 110] width 65 height 17
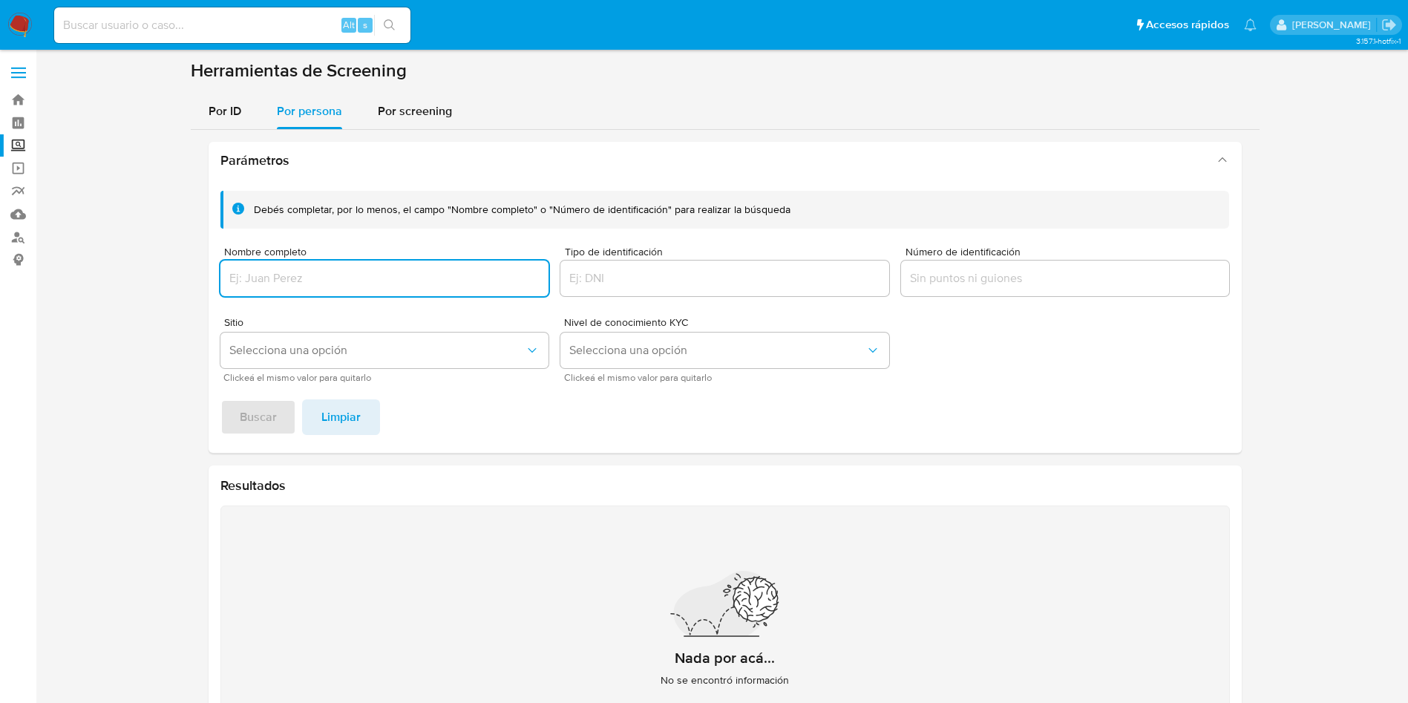
click at [373, 278] on input "Nombre completo" at bounding box center [384, 278] width 329 height 19
type input "Angelina meza jaime"
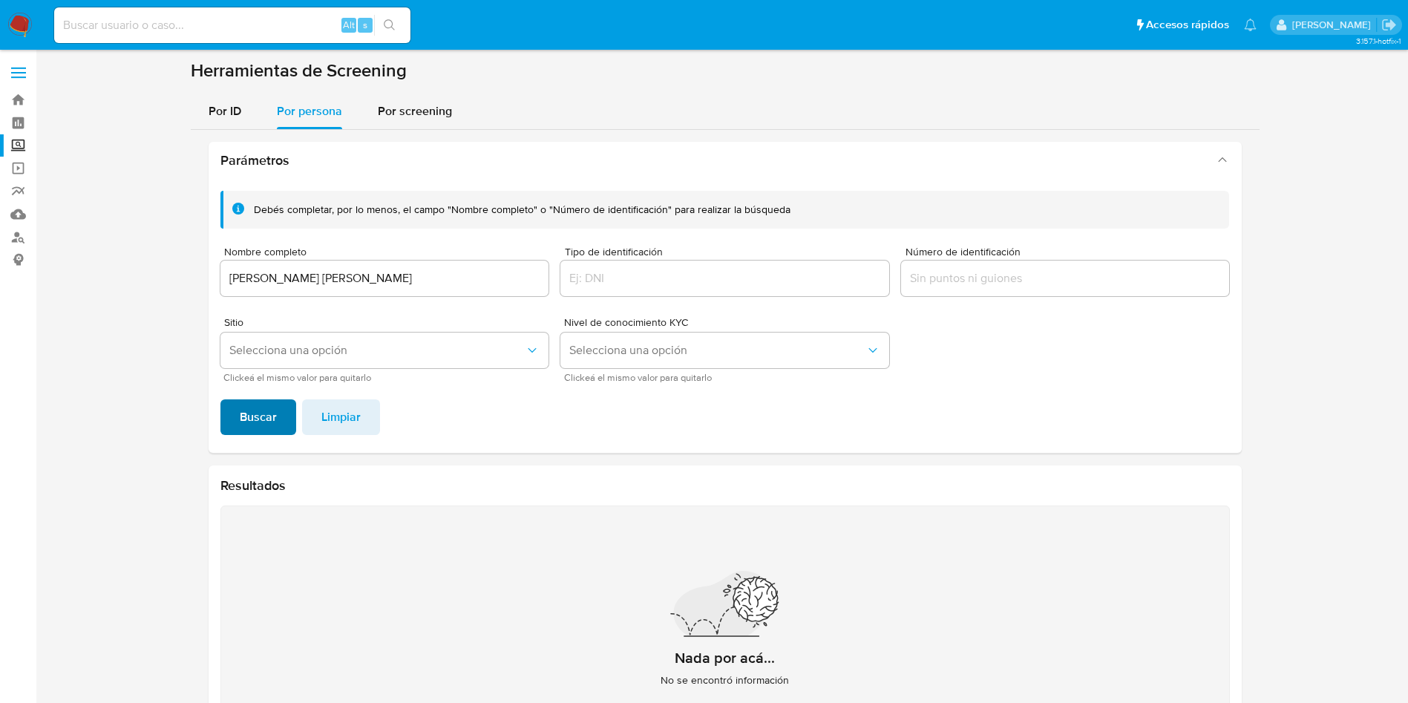
click at [268, 418] on span "Buscar" at bounding box center [258, 417] width 37 height 33
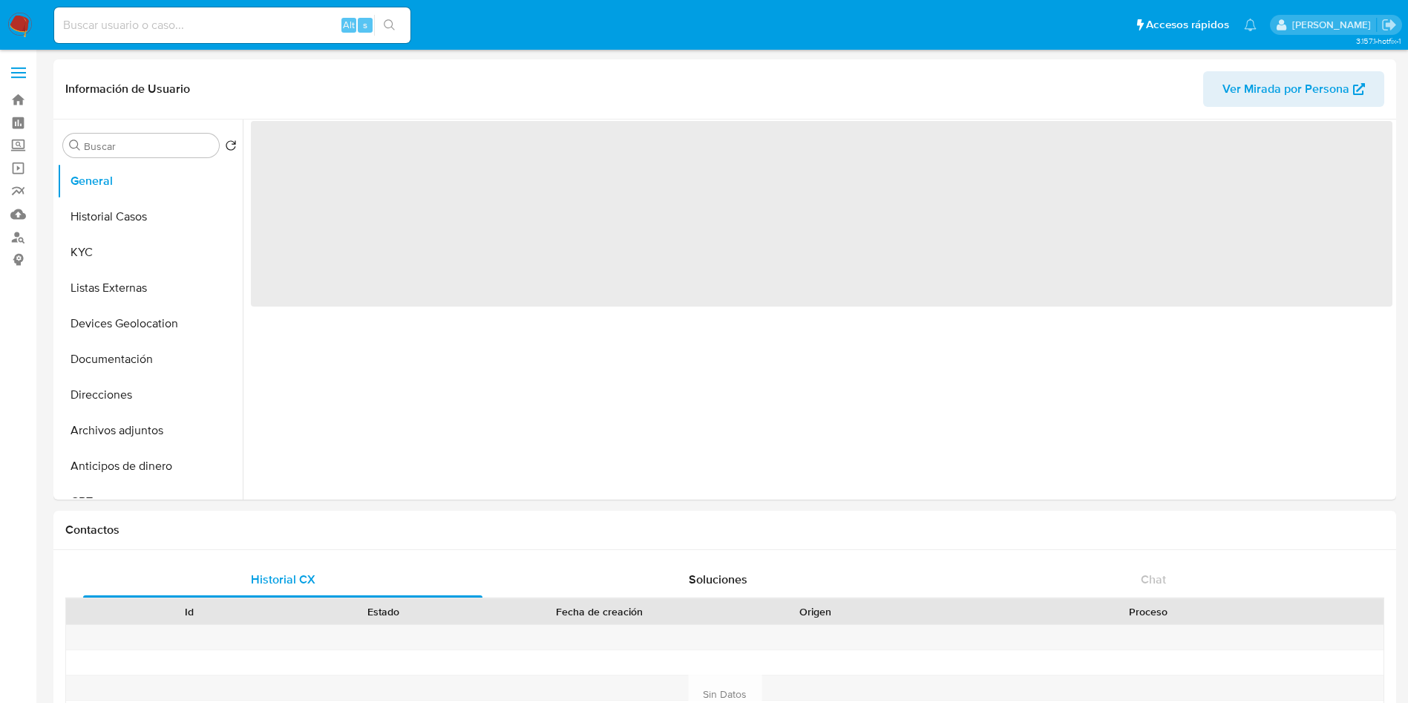
click at [212, 24] on input at bounding box center [232, 25] width 356 height 19
paste input "474347968"
type input "474347968"
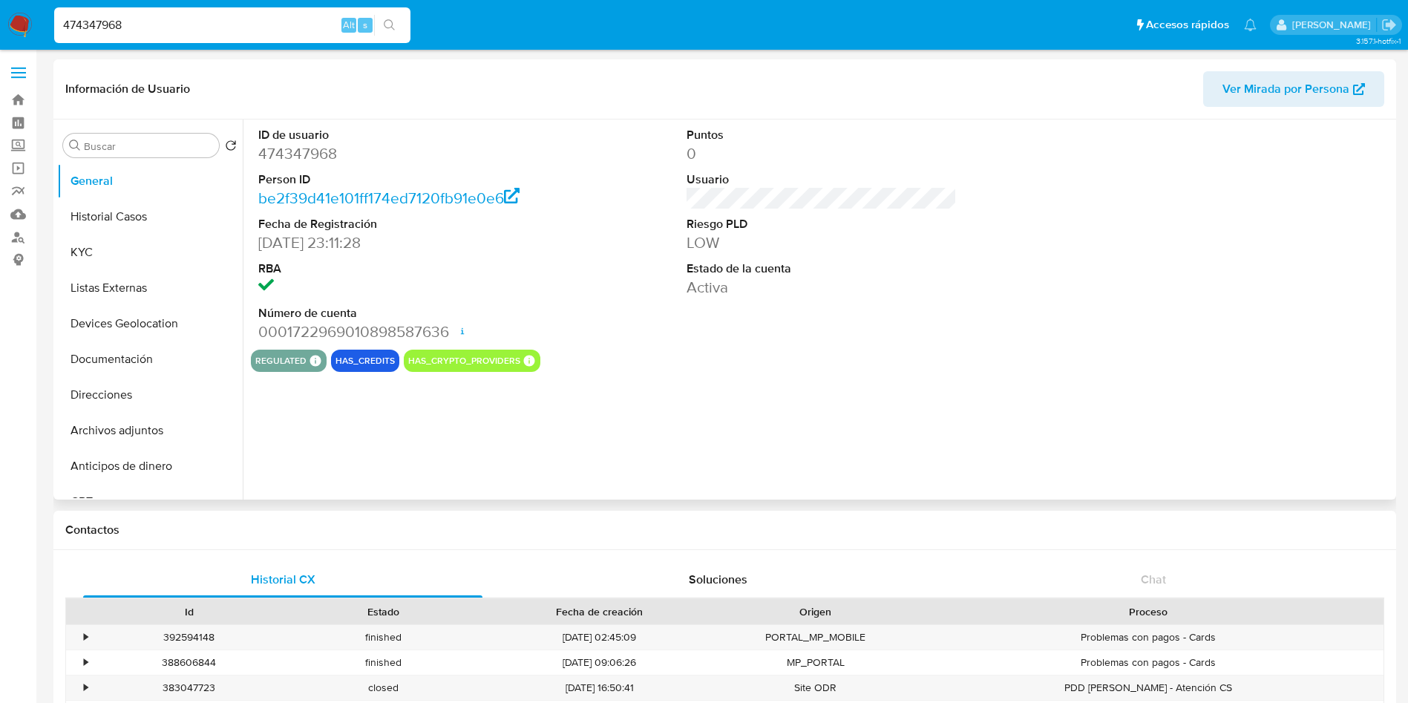
select select "10"
click at [117, 226] on button "Historial Casos" at bounding box center [144, 217] width 174 height 36
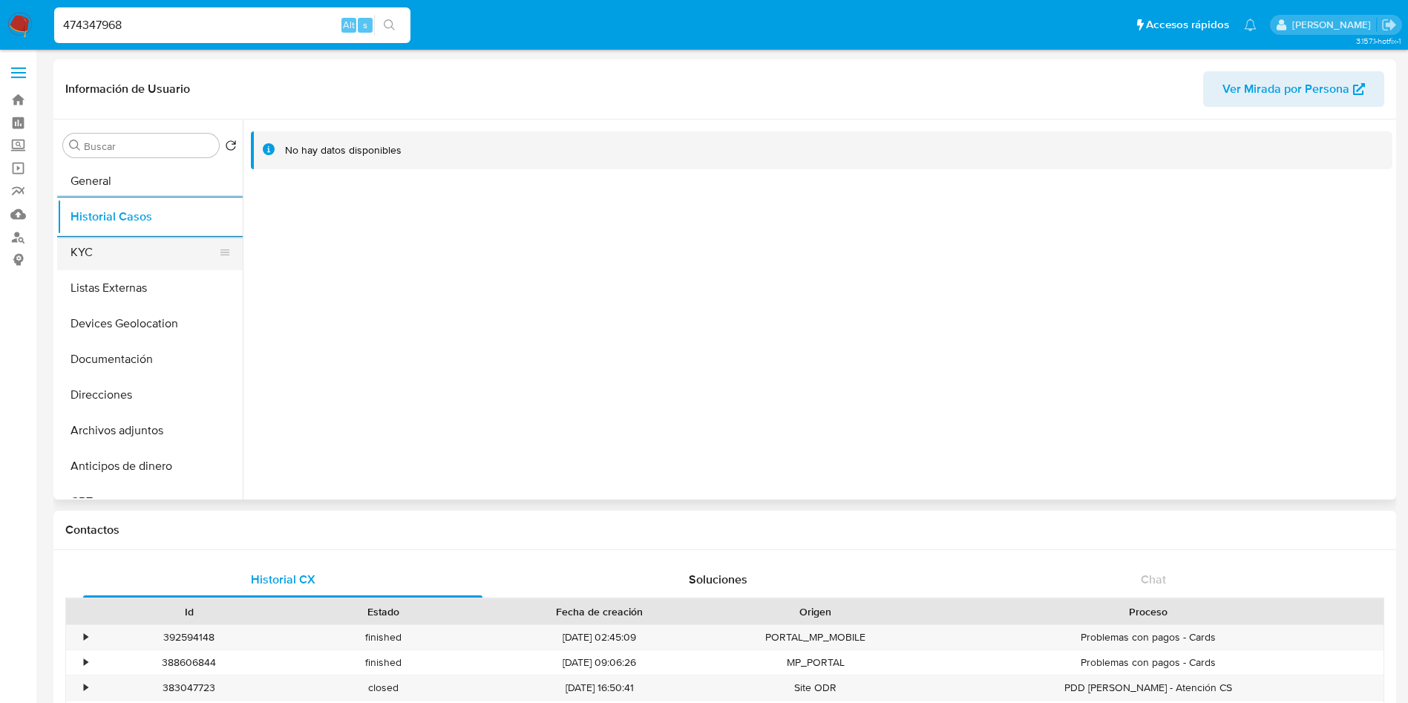
click at [160, 255] on button "KYC" at bounding box center [144, 253] width 174 height 36
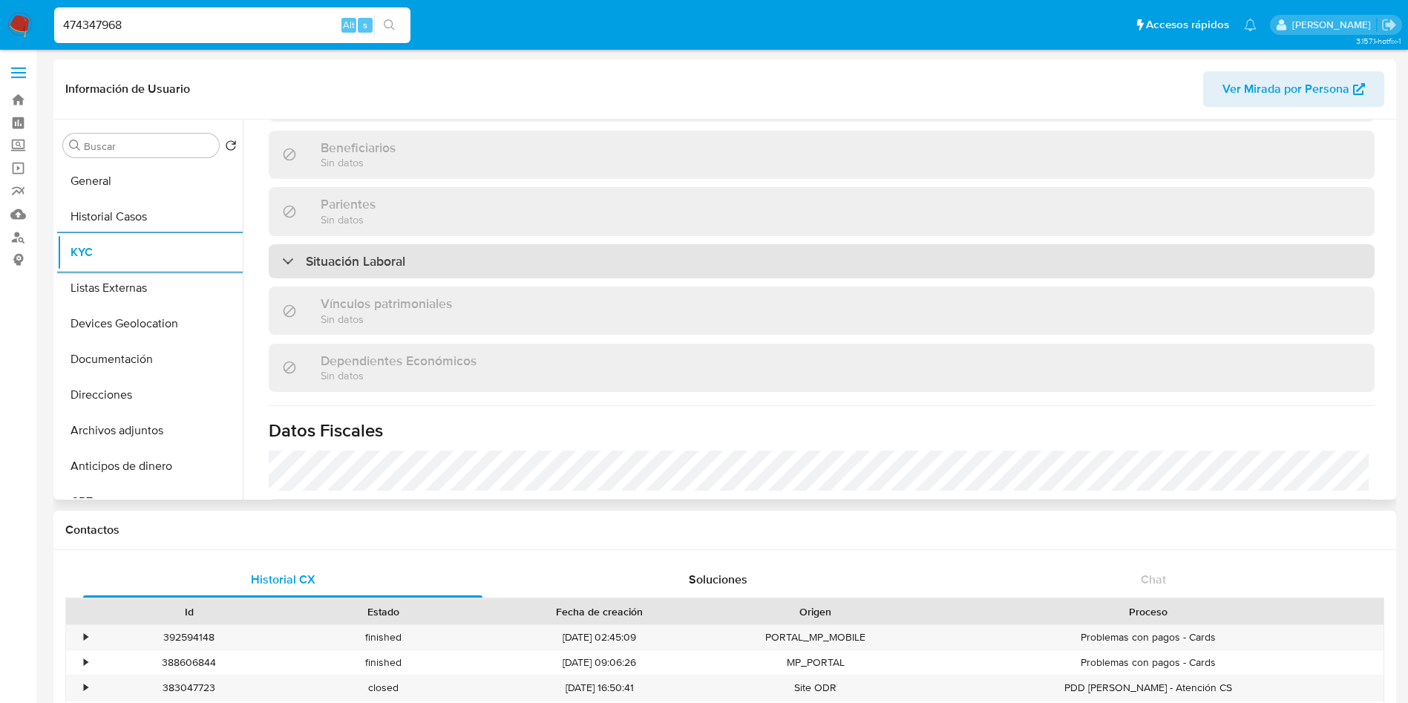
scroll to position [699, 0]
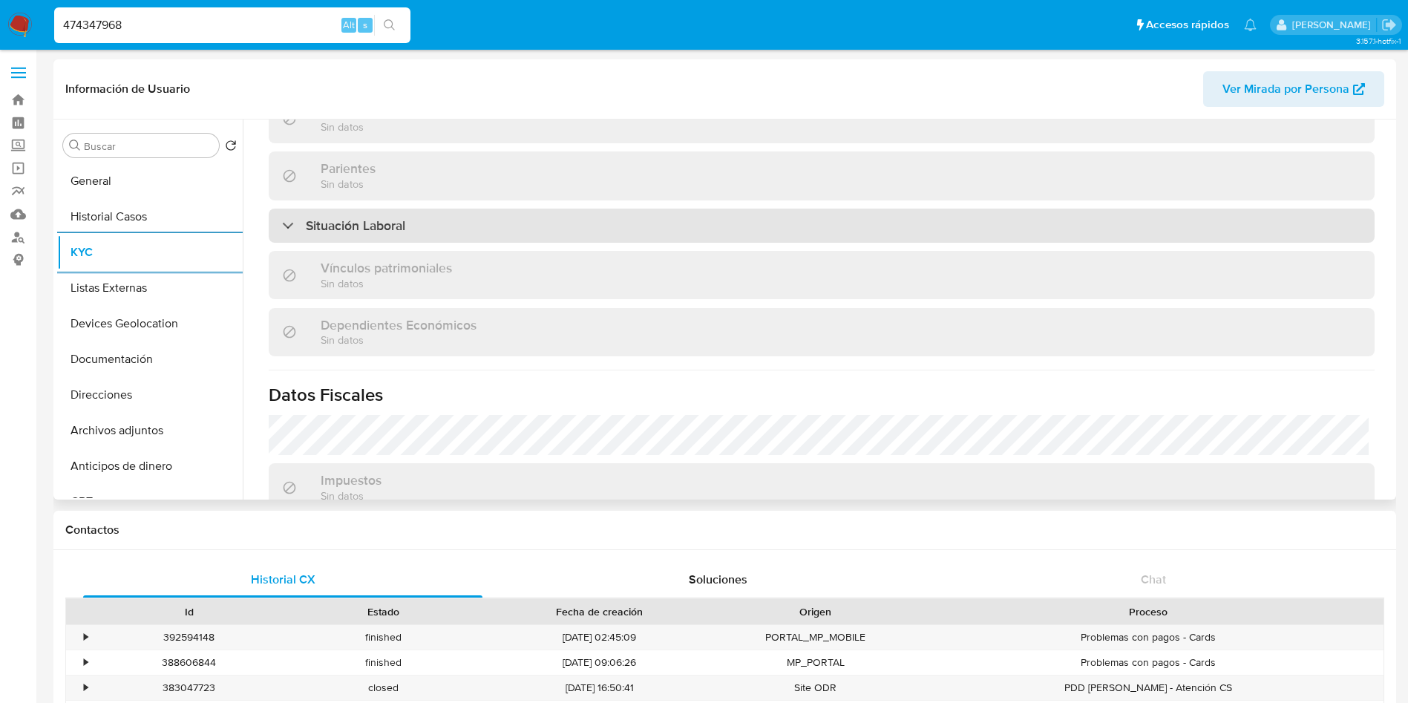
click at [921, 232] on div "Situación Laboral" at bounding box center [822, 226] width 1106 height 34
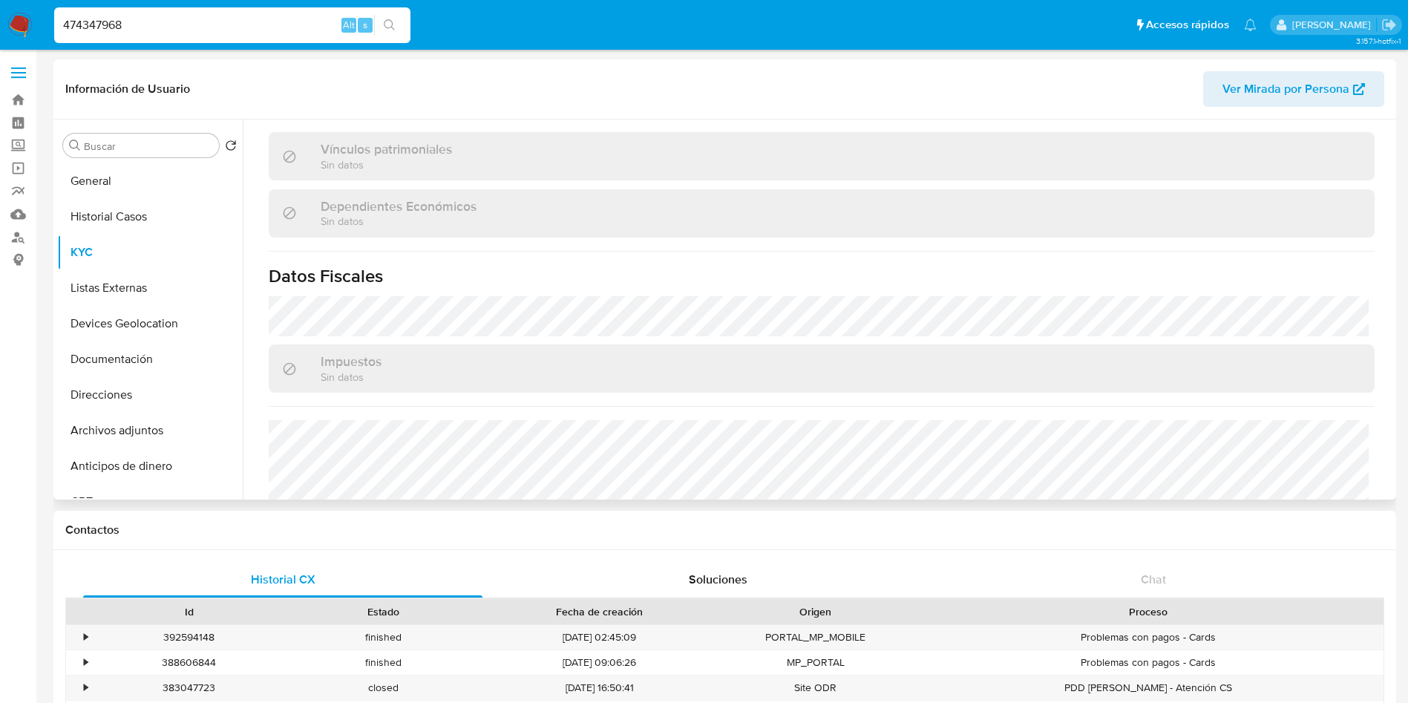
scroll to position [1134, 0]
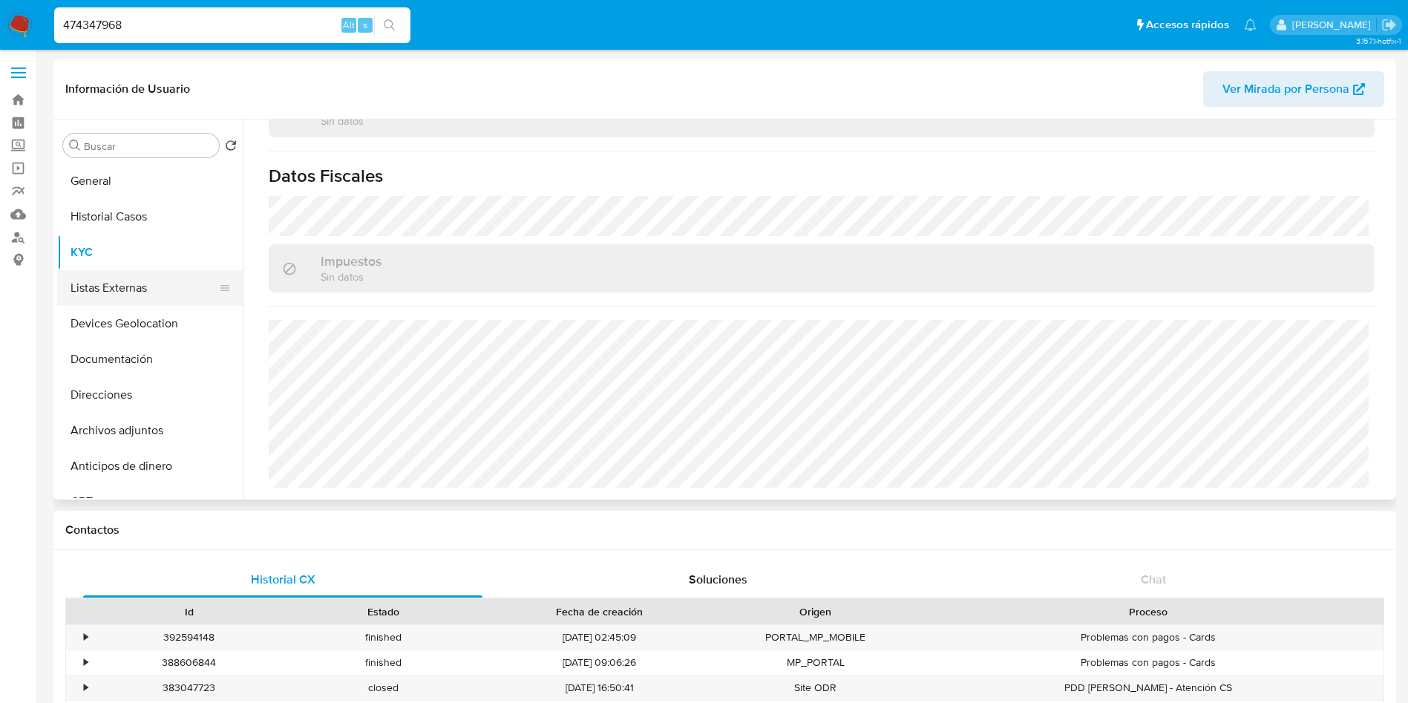
click at [107, 278] on button "Listas Externas" at bounding box center [144, 288] width 174 height 36
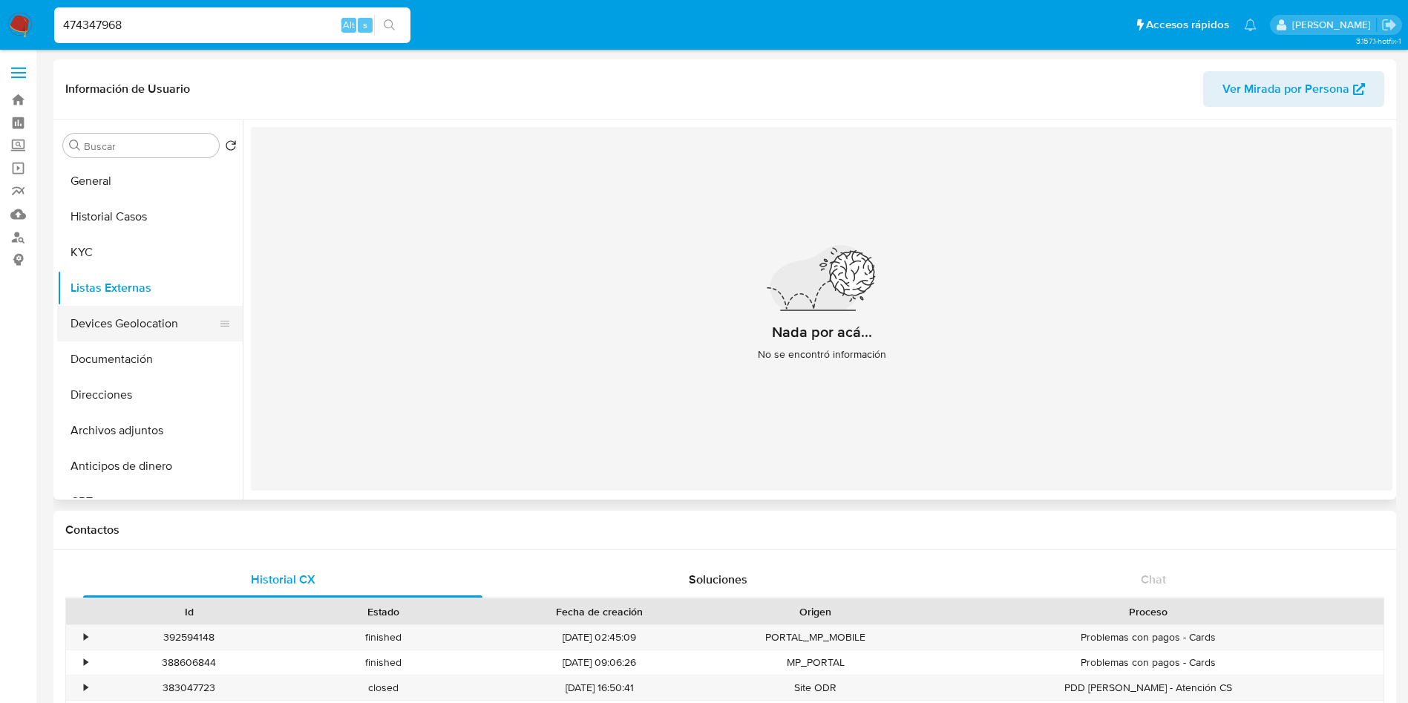
click at [142, 320] on button "Devices Geolocation" at bounding box center [144, 324] width 174 height 36
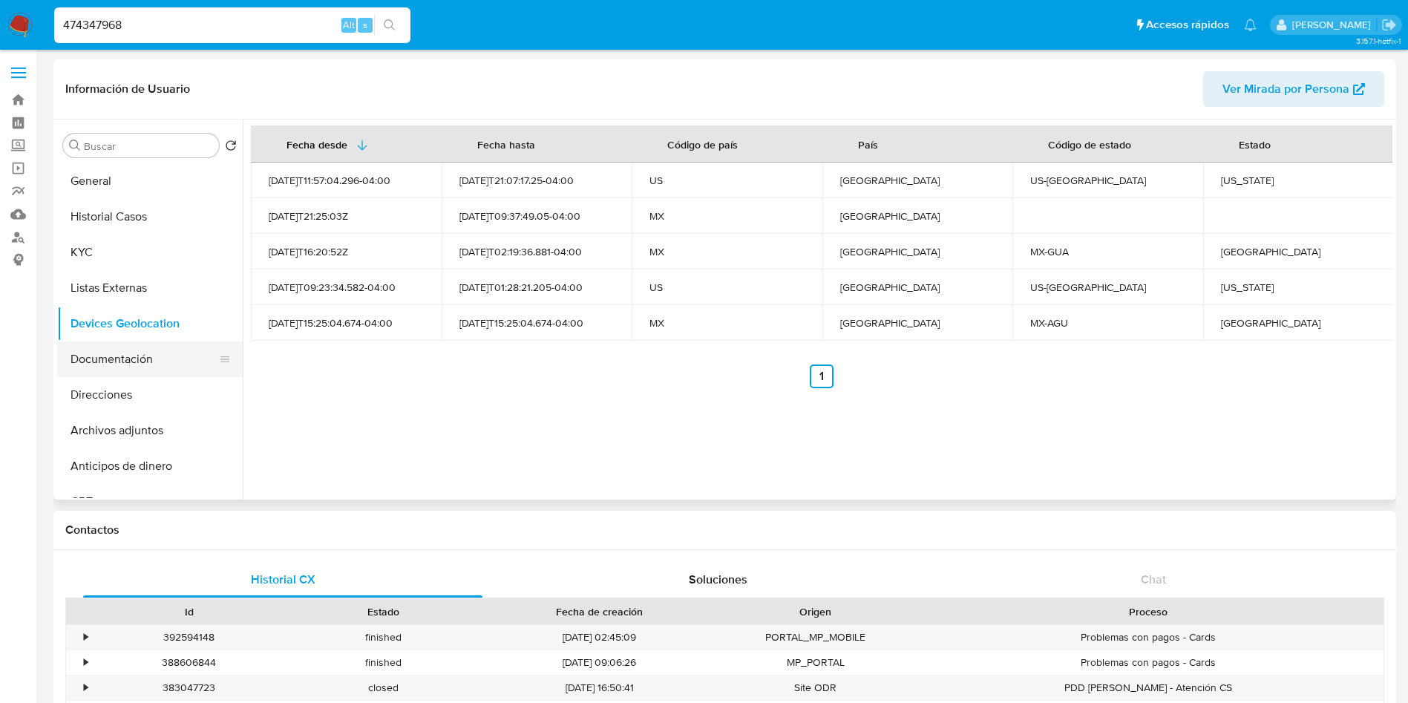
click at [120, 366] on button "Documentación" at bounding box center [144, 359] width 174 height 36
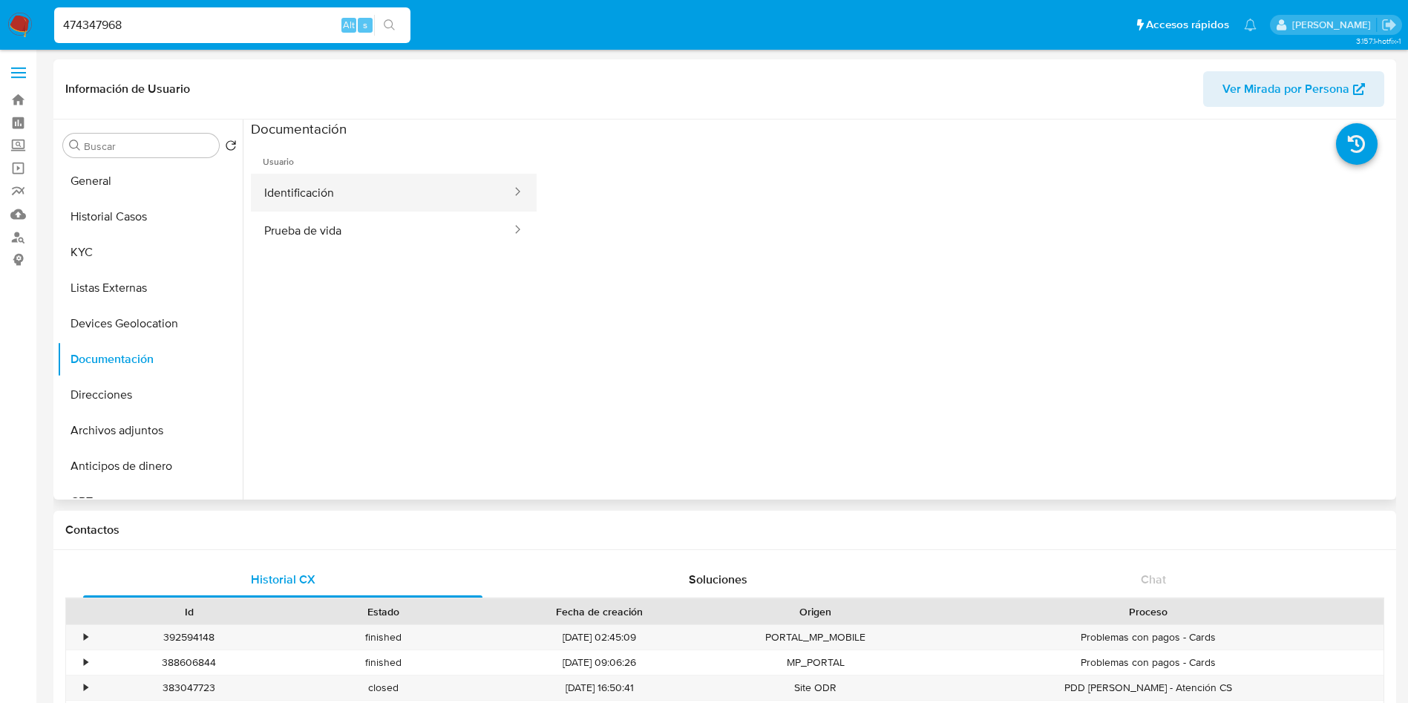
click at [327, 187] on button "Identificación" at bounding box center [382, 193] width 262 height 38
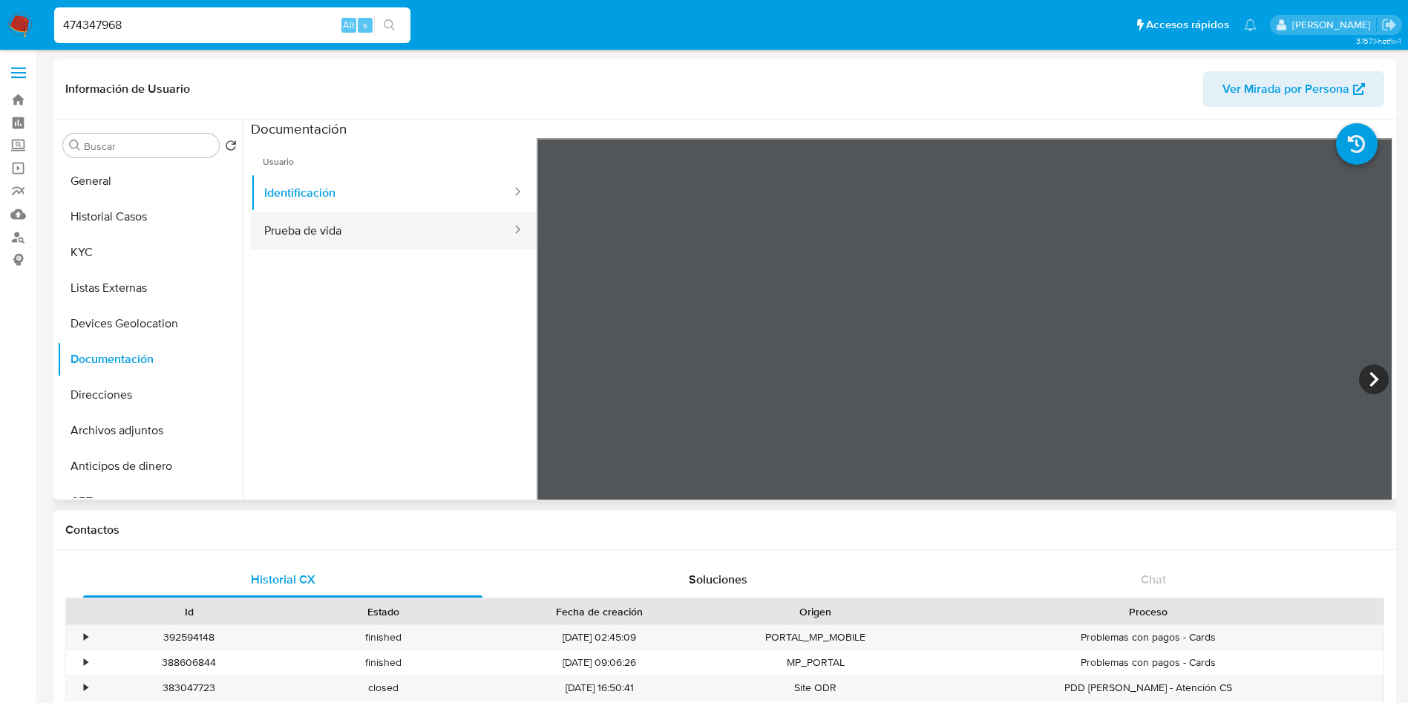
click at [363, 226] on button "Prueba de vida" at bounding box center [382, 231] width 262 height 38
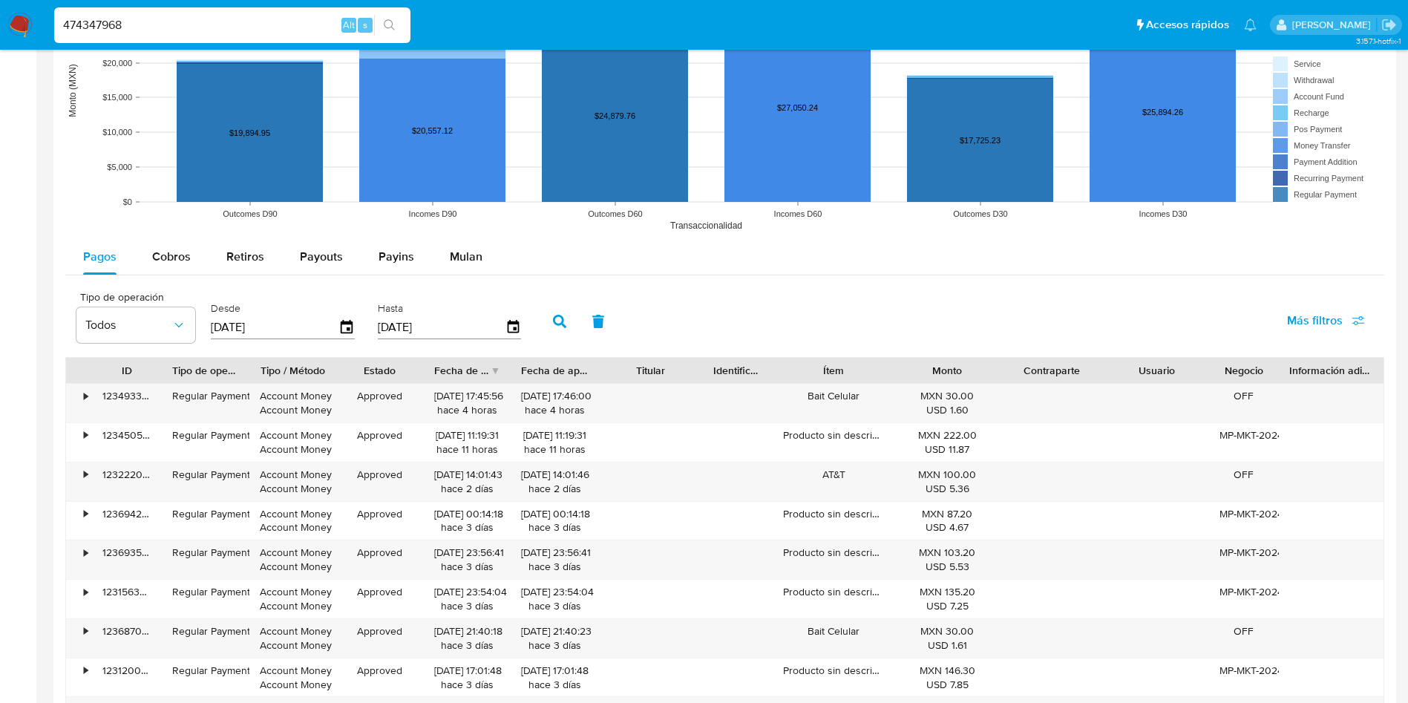
scroll to position [1225, 0]
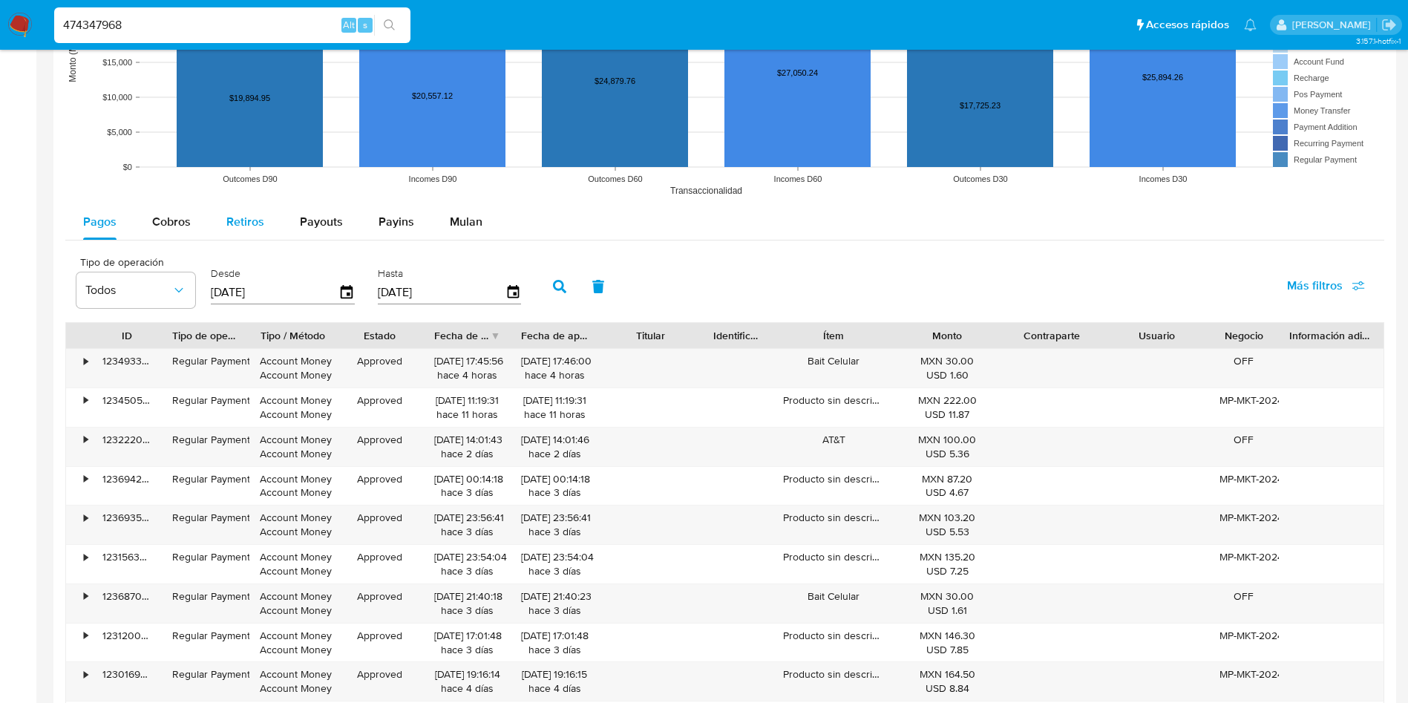
click at [252, 221] on span "Retiros" at bounding box center [245, 221] width 38 height 17
select select "10"
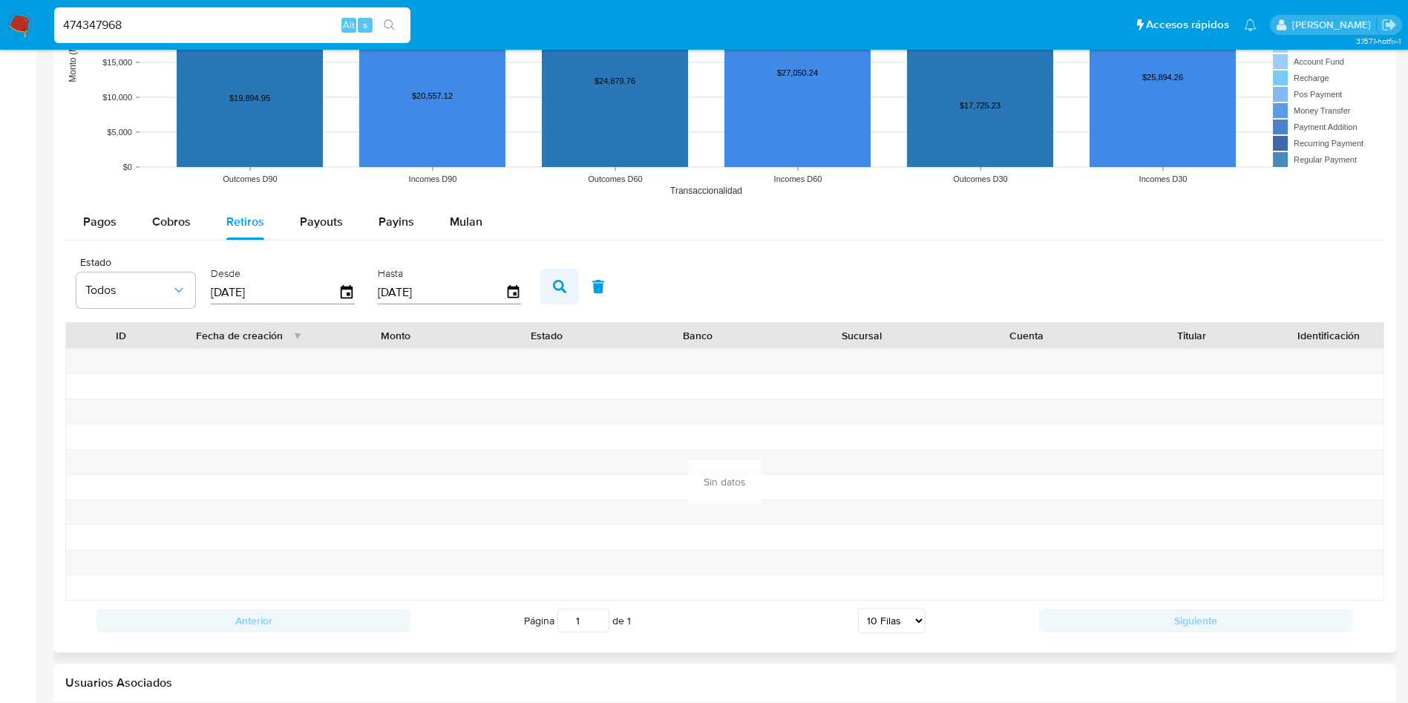
click at [563, 289] on icon "button" at bounding box center [559, 286] width 13 height 13
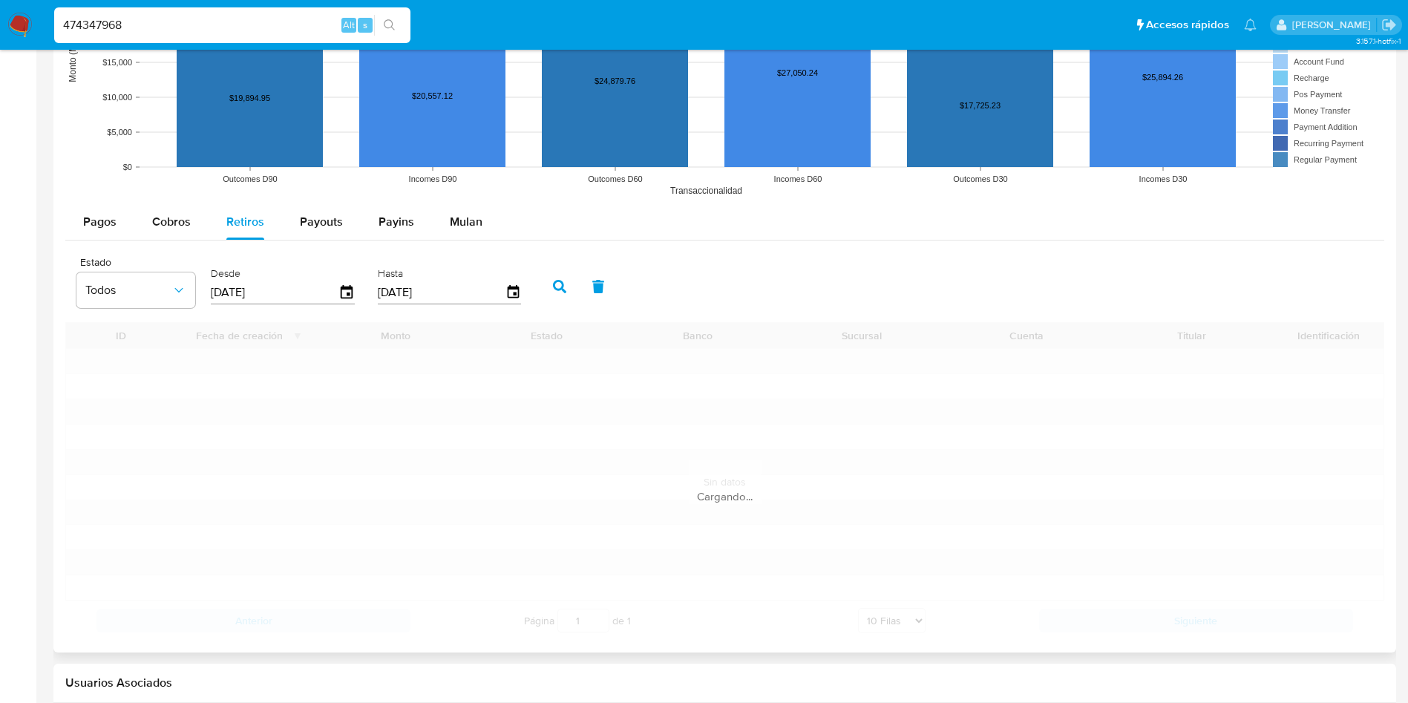
click at [563, 289] on icon "button" at bounding box center [559, 286] width 13 height 13
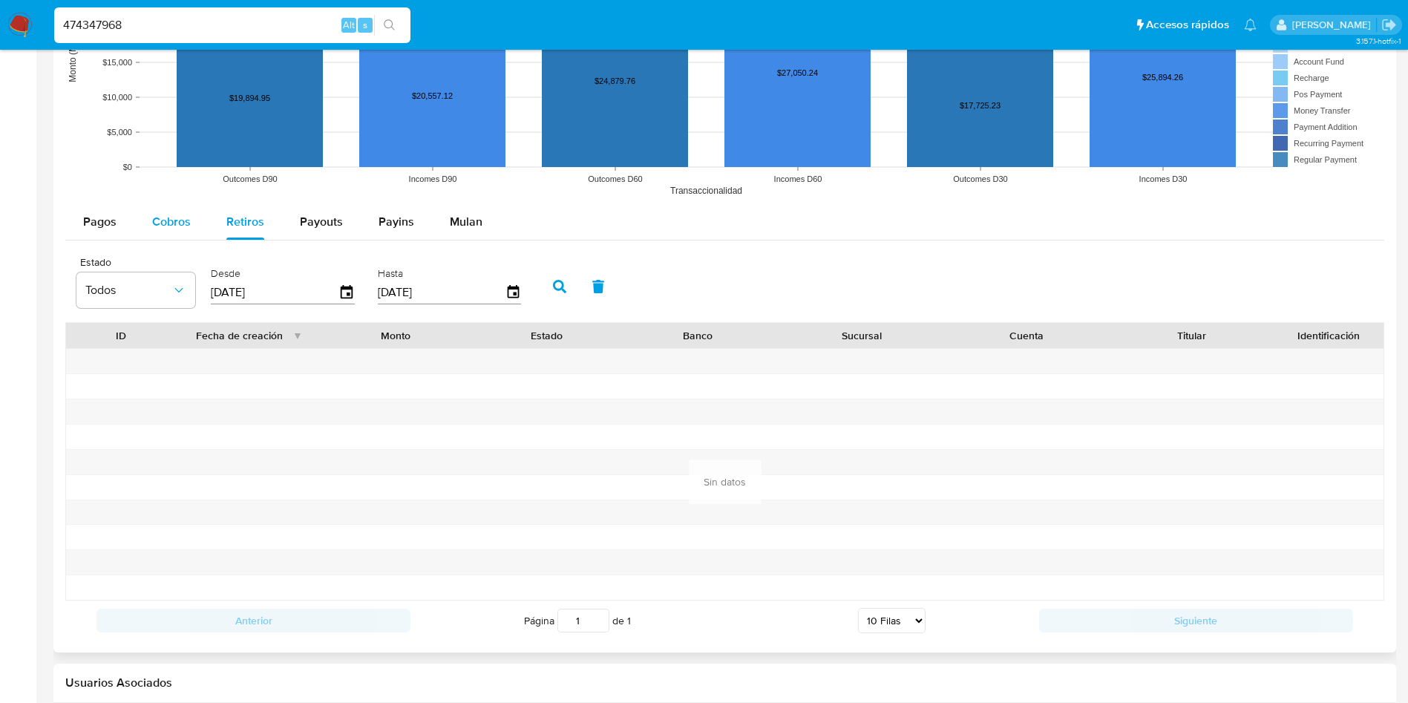
click at [180, 224] on span "Cobros" at bounding box center [171, 221] width 39 height 17
select select "10"
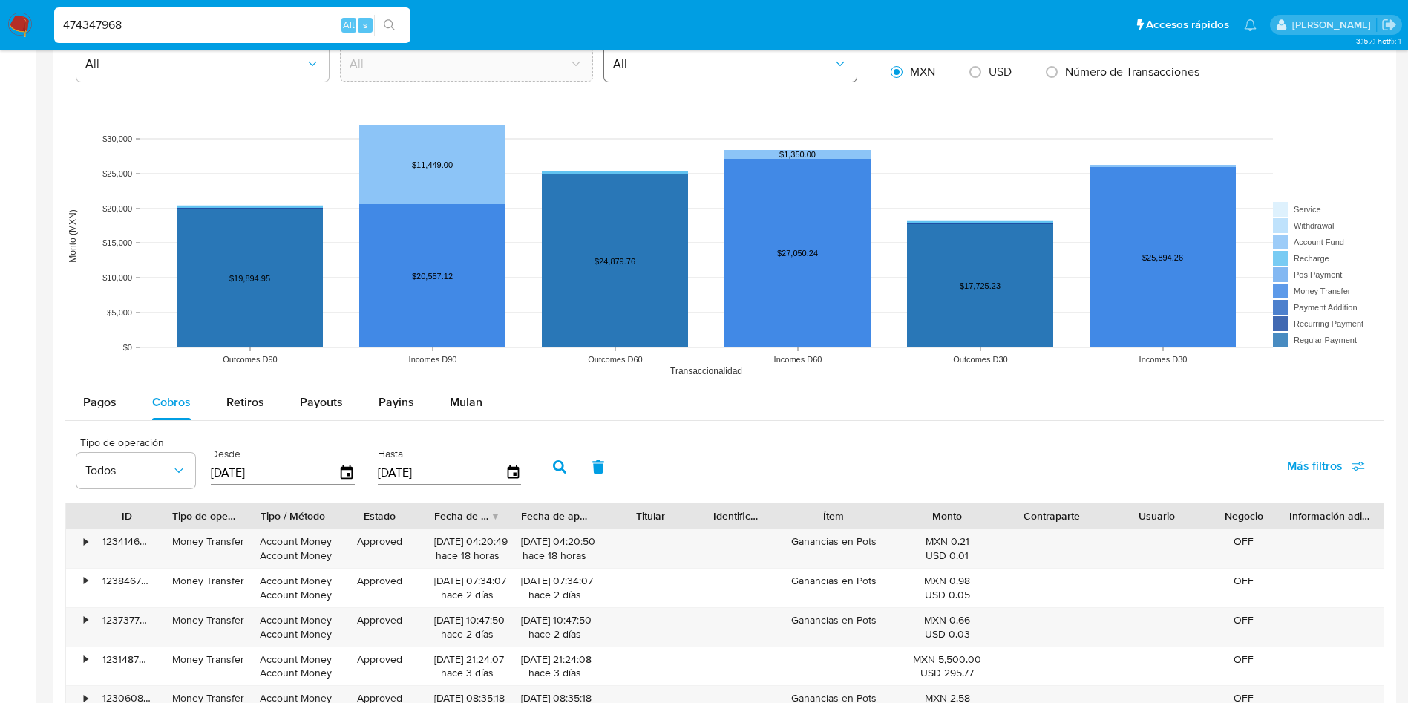
scroll to position [668, 0]
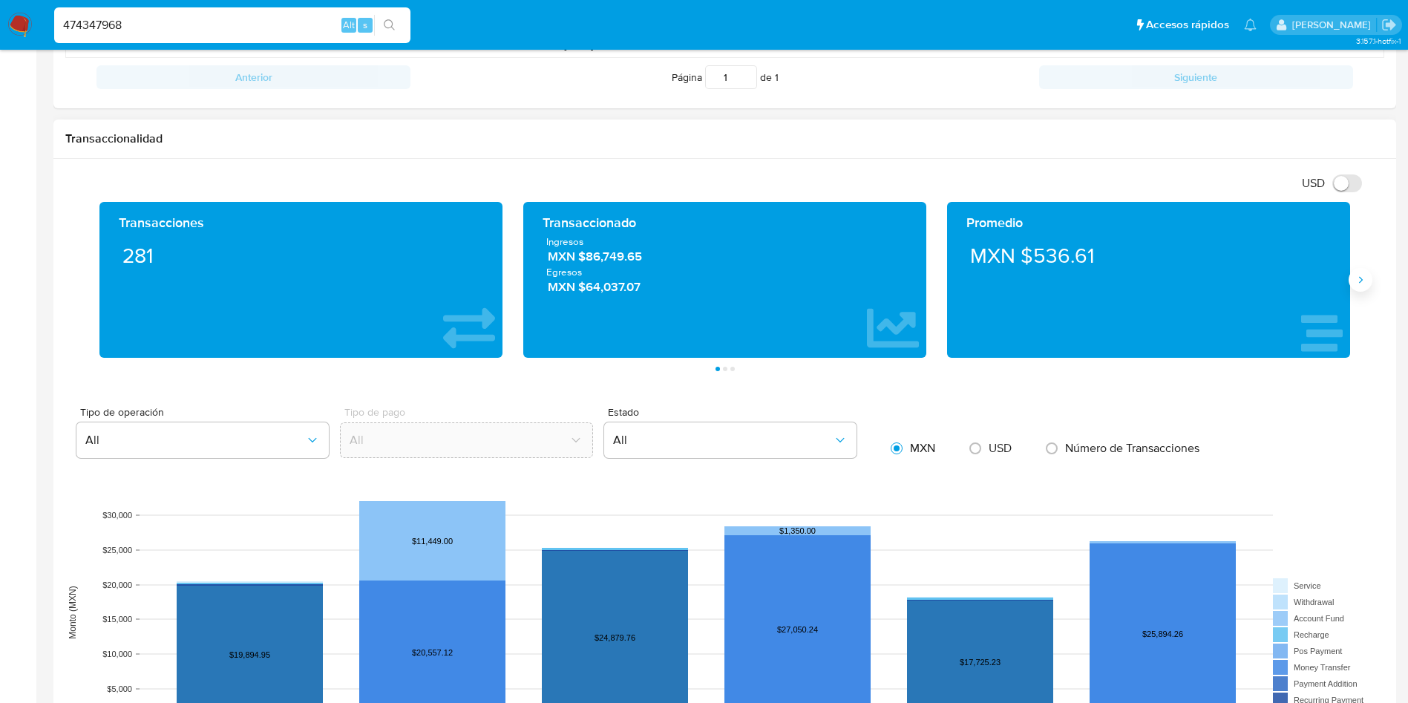
click at [1355, 270] on button "Siguiente" at bounding box center [1361, 280] width 24 height 24
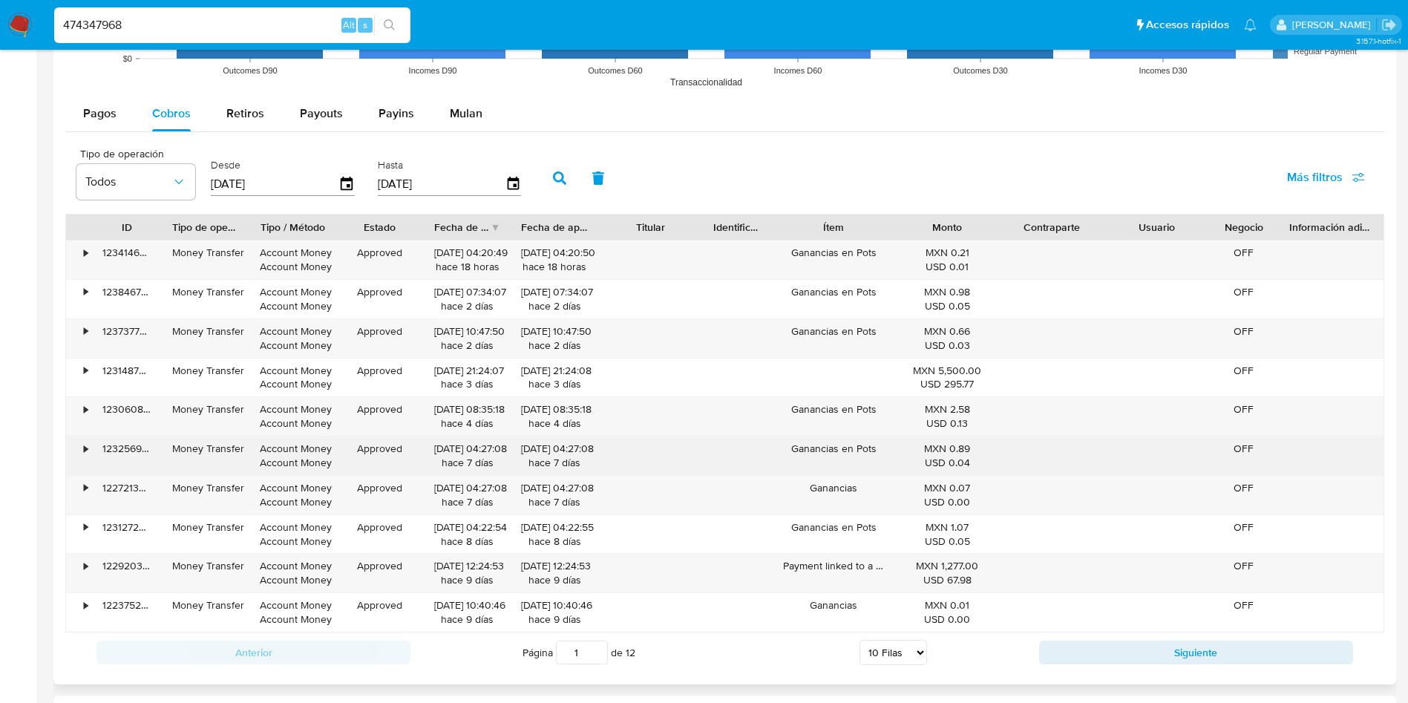
scroll to position [1336, 0]
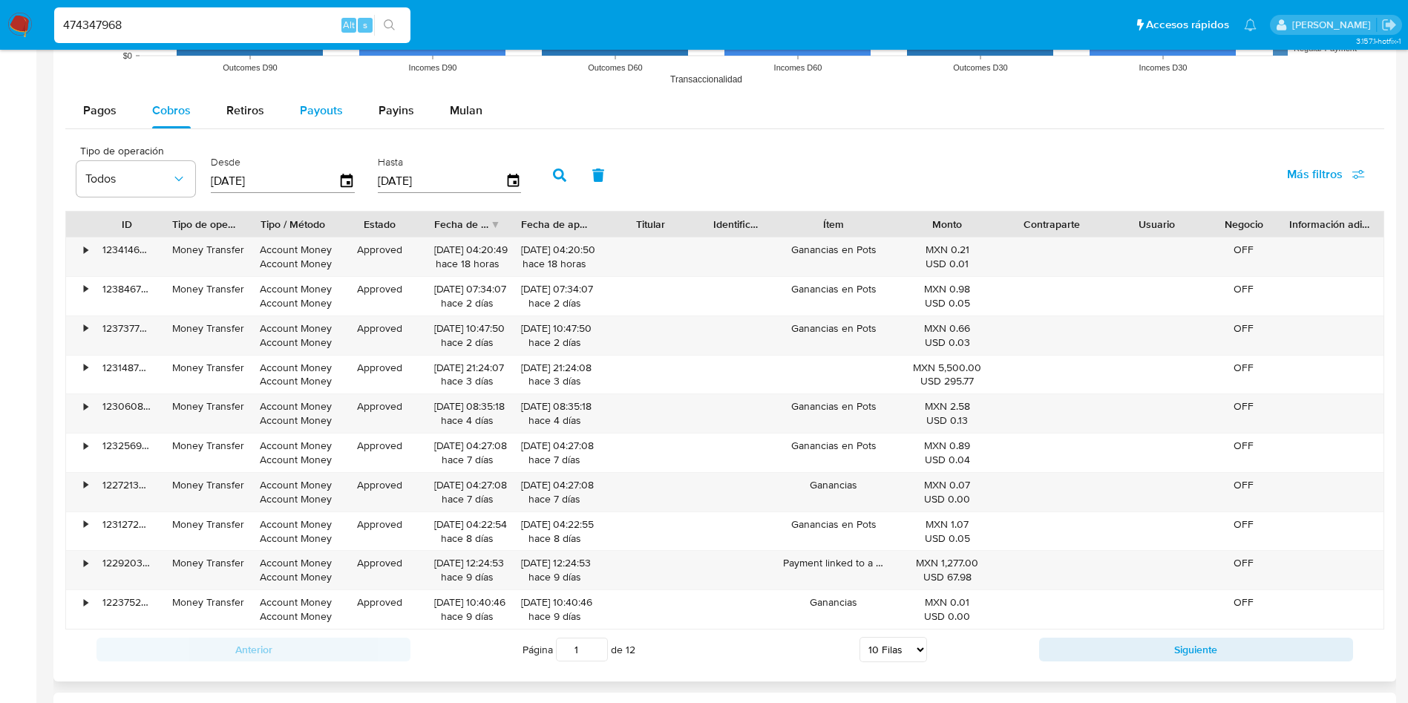
click at [324, 113] on span "Payouts" at bounding box center [321, 110] width 43 height 17
select select "10"
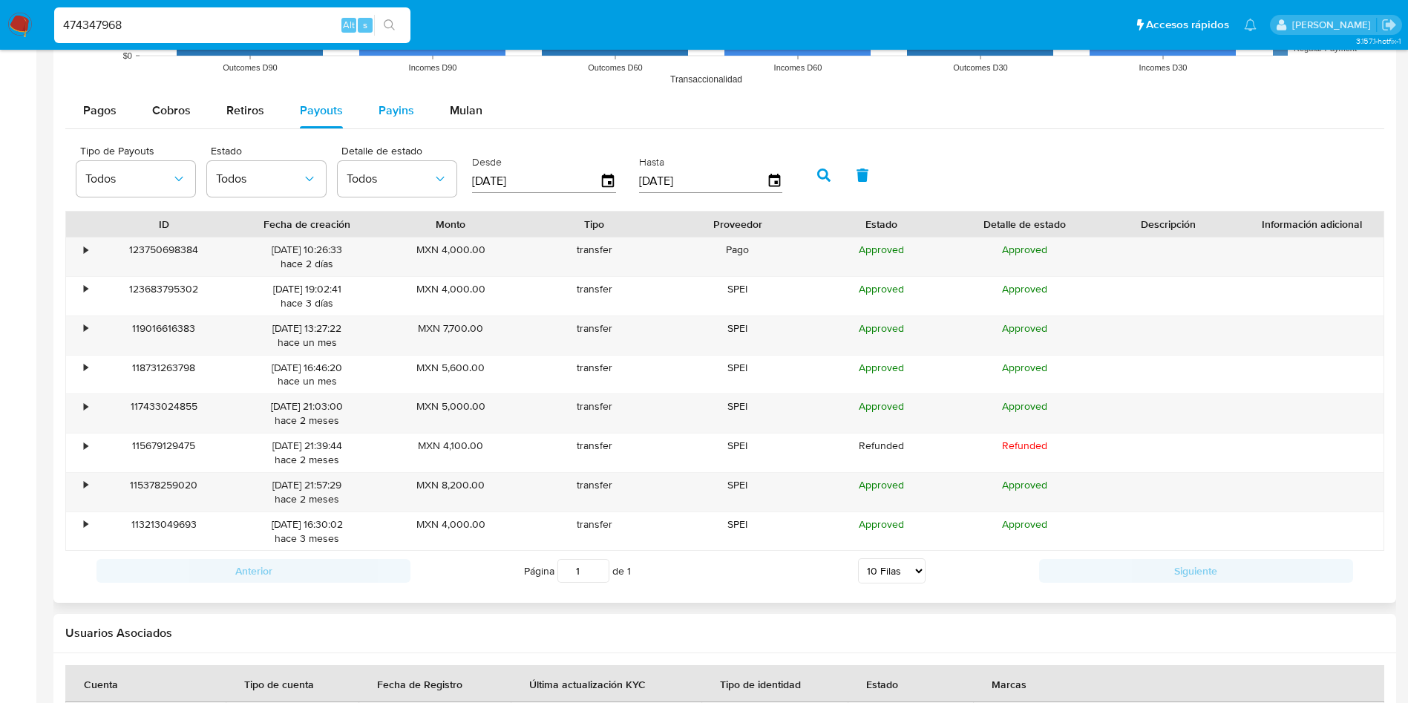
click at [390, 114] on span "Payins" at bounding box center [397, 110] width 36 height 17
select select "10"
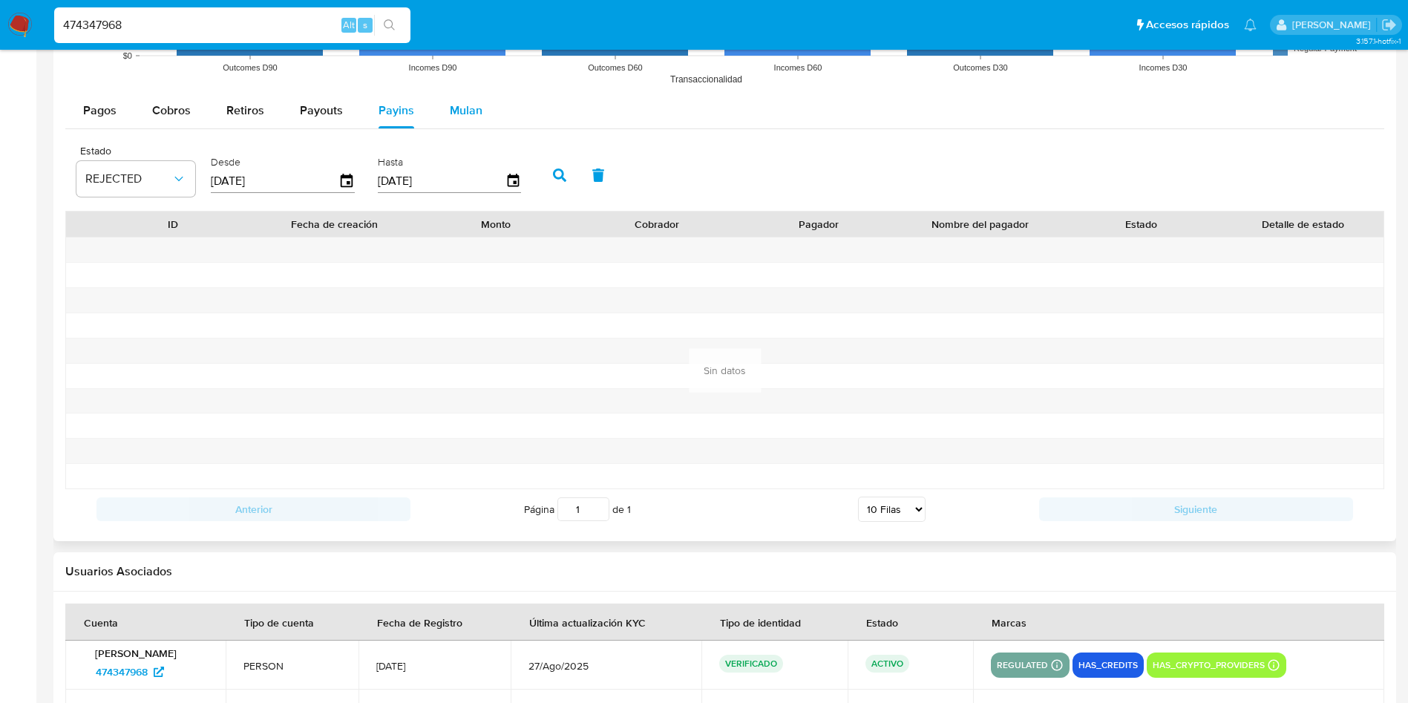
click at [463, 109] on span "Mulan" at bounding box center [466, 110] width 33 height 17
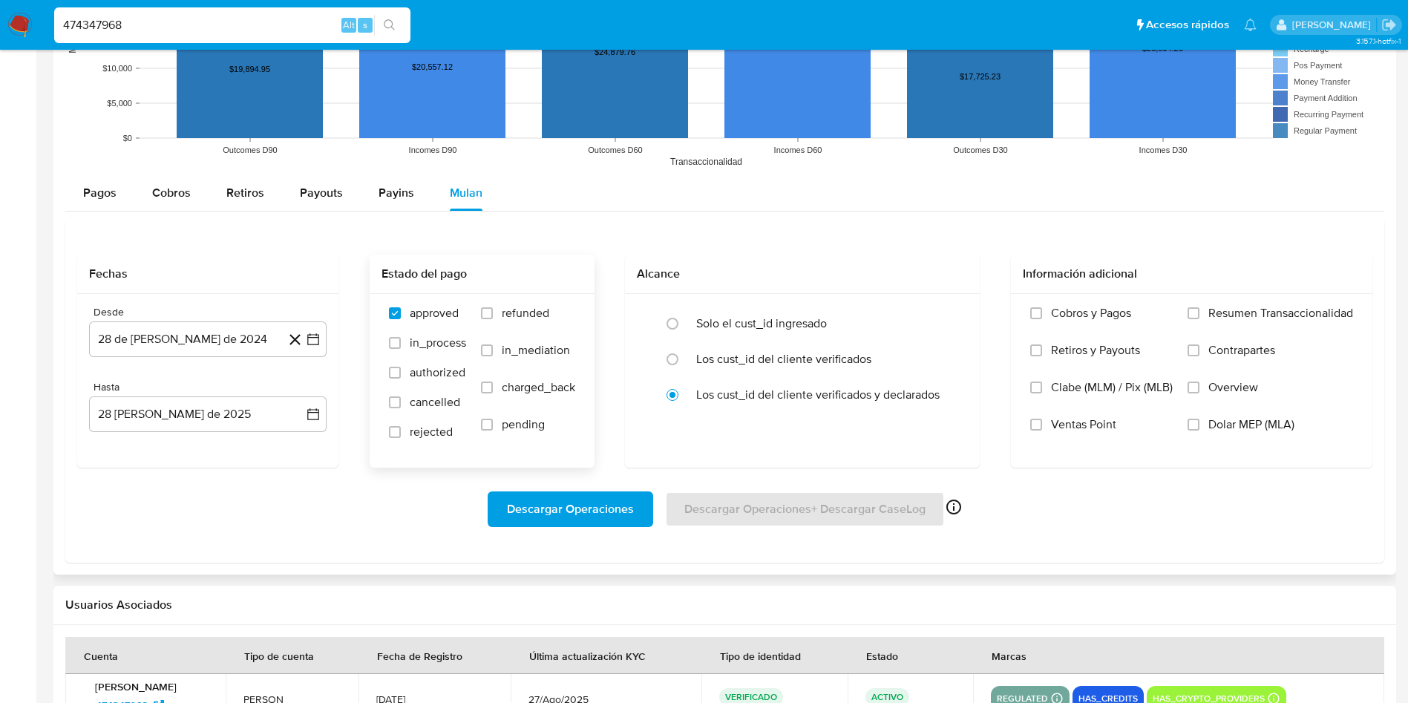
scroll to position [1225, 0]
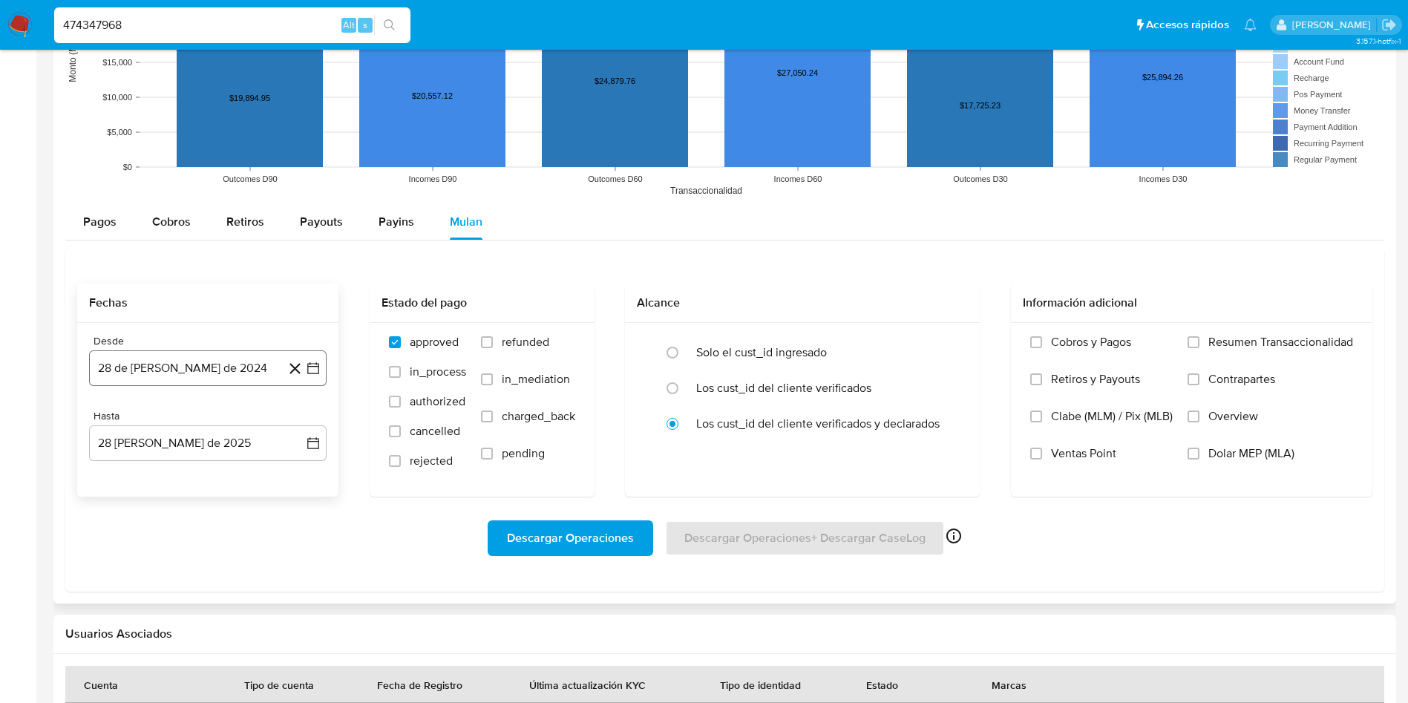
click at [318, 371] on icon "button" at bounding box center [313, 368] width 15 height 15
click at [299, 419] on icon "Mes siguiente" at bounding box center [300, 422] width 18 height 18
click at [300, 419] on icon "Mes siguiente" at bounding box center [301, 421] width 6 height 10
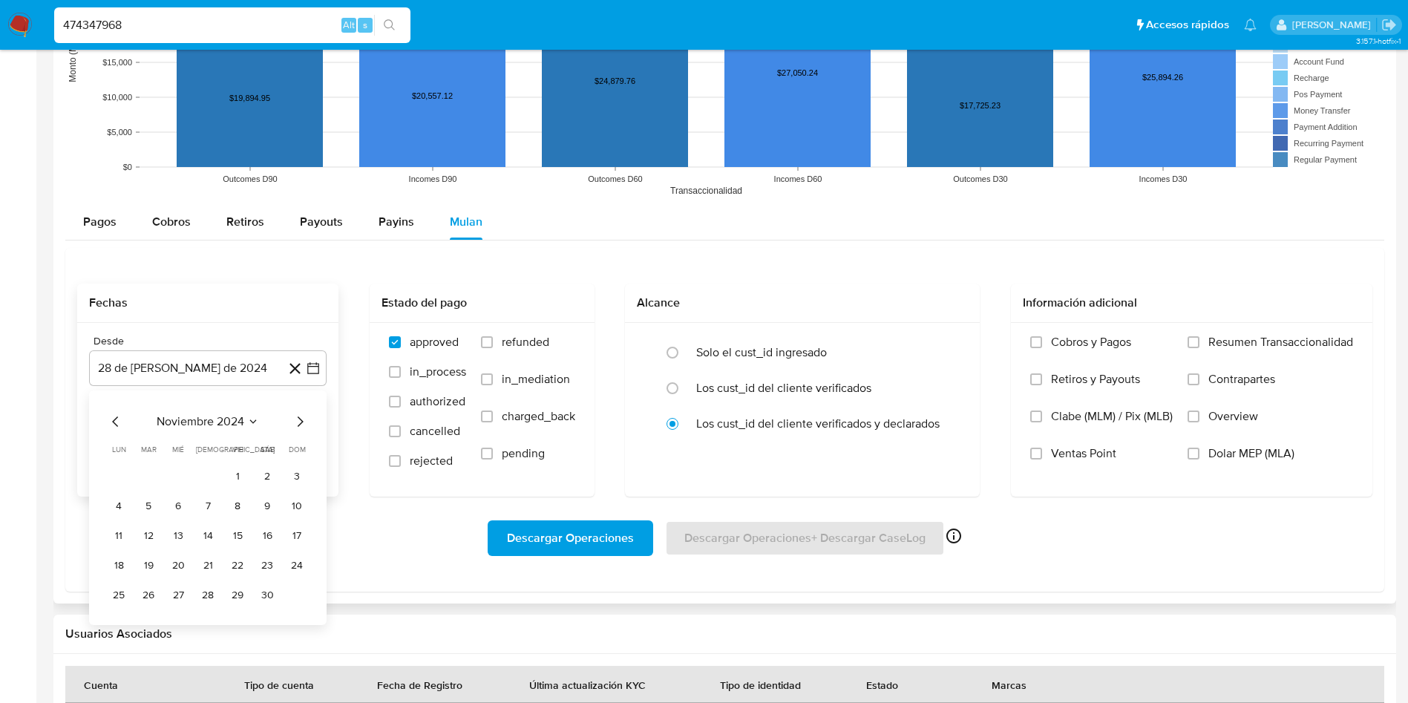
click at [300, 419] on icon "Mes siguiente" at bounding box center [301, 421] width 6 height 10
click at [301, 419] on icon "Mes siguiente" at bounding box center [301, 421] width 6 height 10
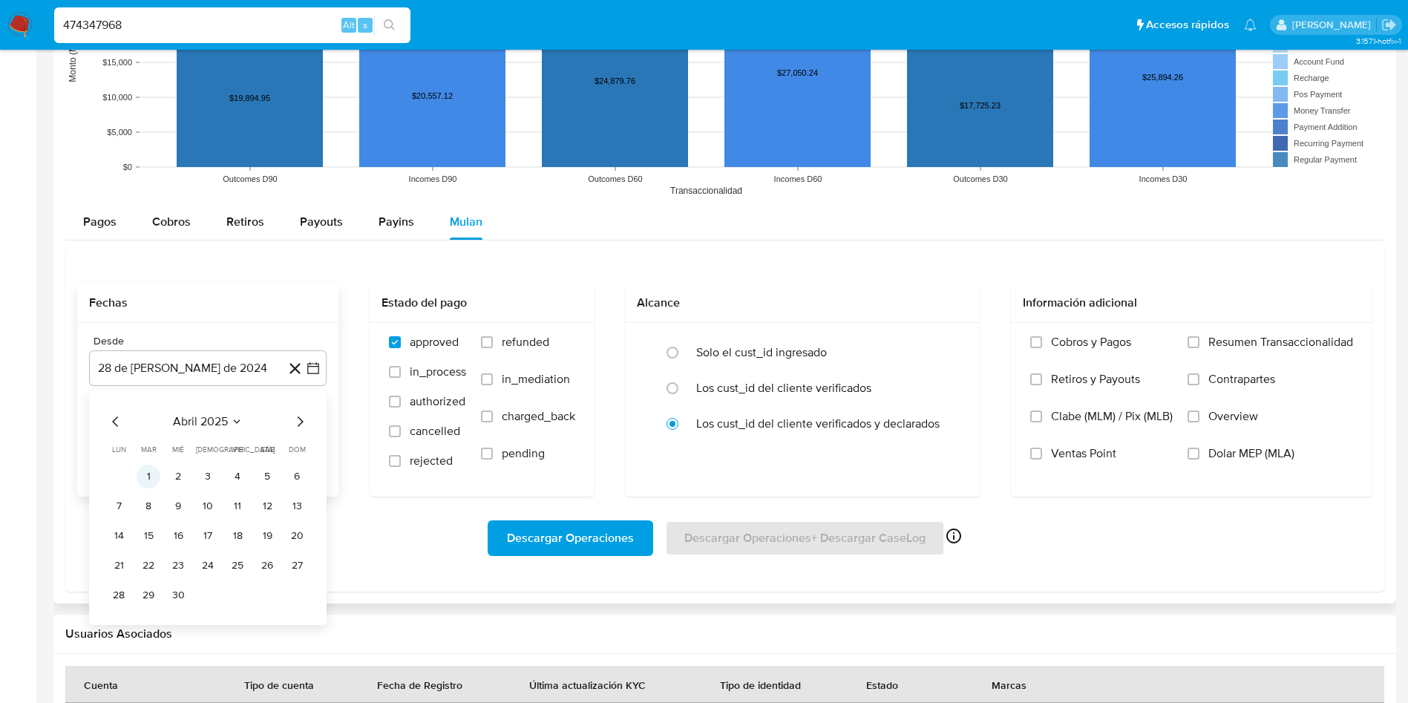
click at [143, 475] on button "1" at bounding box center [149, 477] width 24 height 24
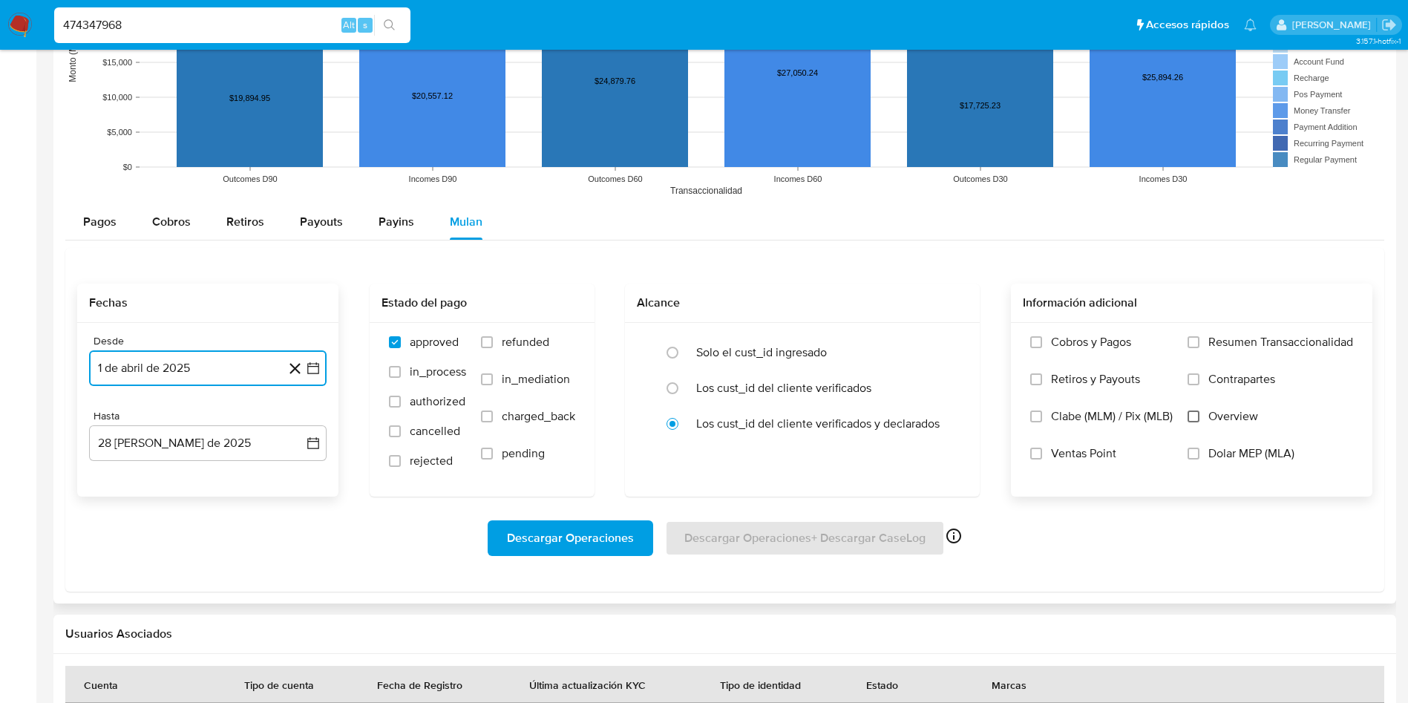
click at [1191, 417] on input "Overview" at bounding box center [1194, 416] width 12 height 12
click at [503, 586] on div "Fechas Desde 1 de abril de 2025 [DATE] Hasta 28 [PERSON_NAME] de 2025 [DATE] Es…" at bounding box center [724, 420] width 1319 height 344
click at [607, 543] on span "Descargar Operaciones" at bounding box center [570, 538] width 127 height 33
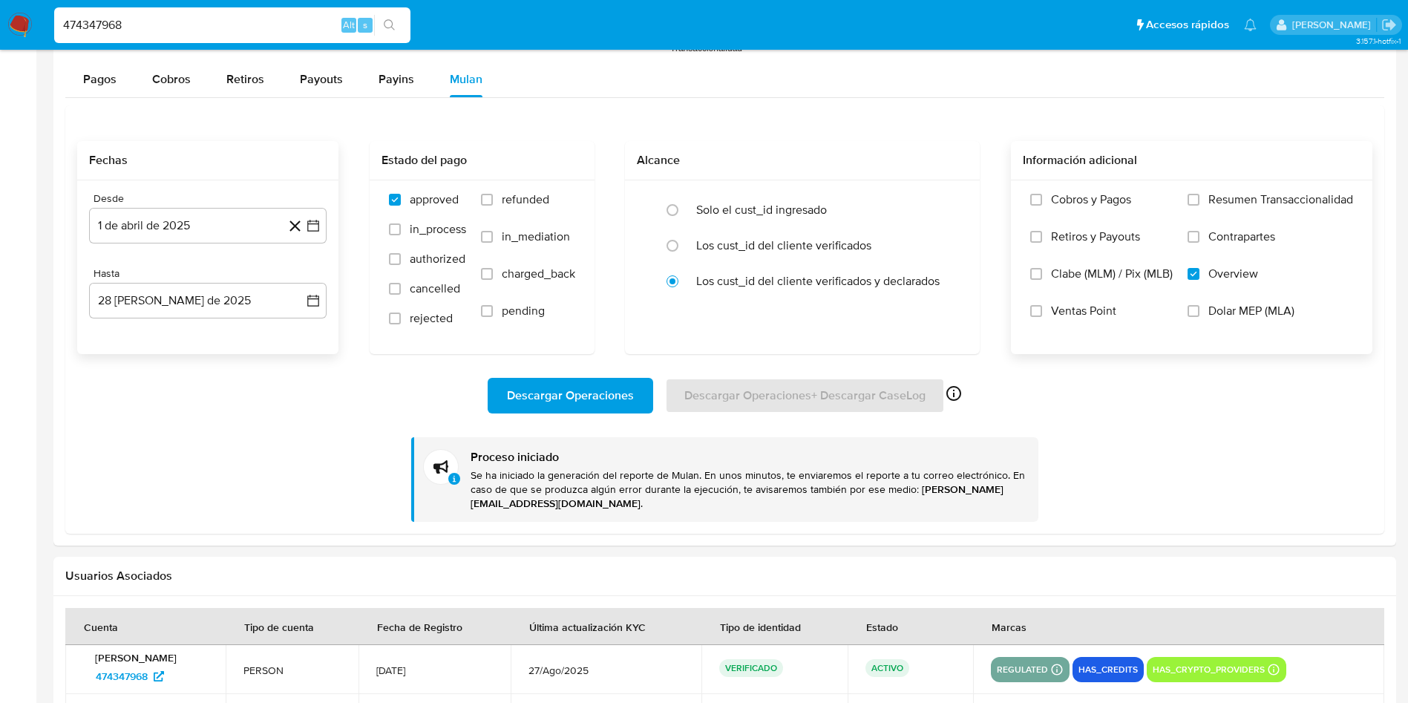
scroll to position [1486, 0]
